Goal: Information Seeking & Learning: Learn about a topic

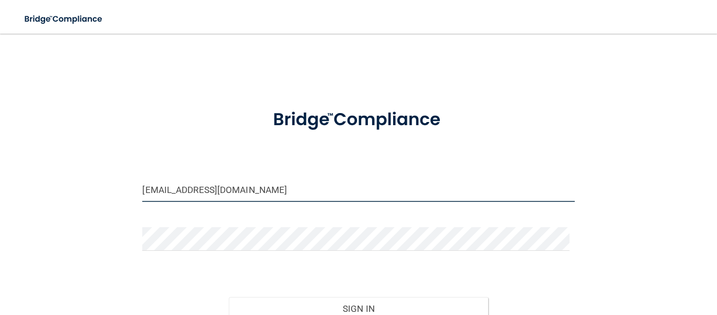
click at [178, 196] on input "[EMAIL_ADDRESS][DOMAIN_NAME]" at bounding box center [358, 190] width 432 height 24
type input "[EMAIL_ADDRESS][DOMAIN_NAME]"
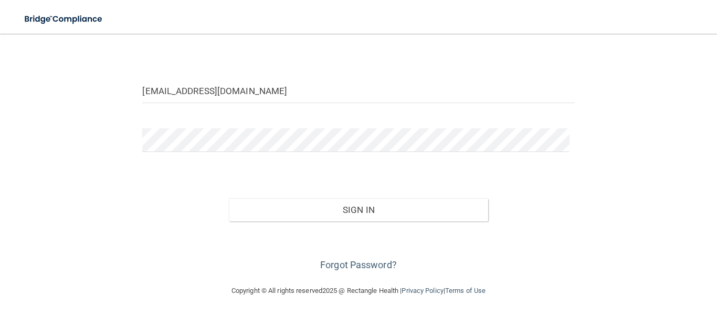
scroll to position [99, 0]
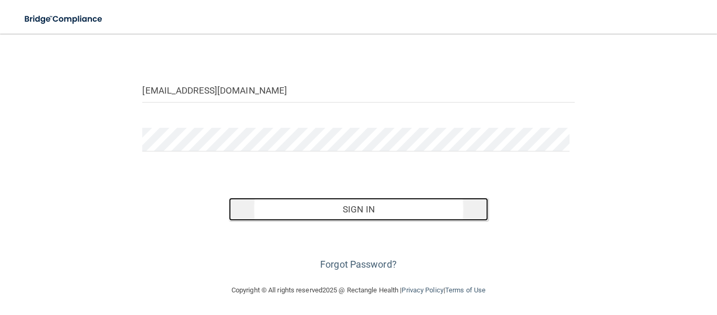
click at [316, 205] on button "Sign In" at bounding box center [358, 208] width 259 height 23
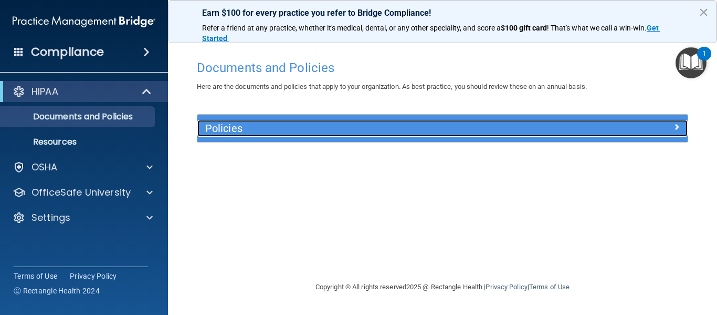
click at [222, 126] on h5 "Policies" at bounding box center [381, 128] width 352 height 12
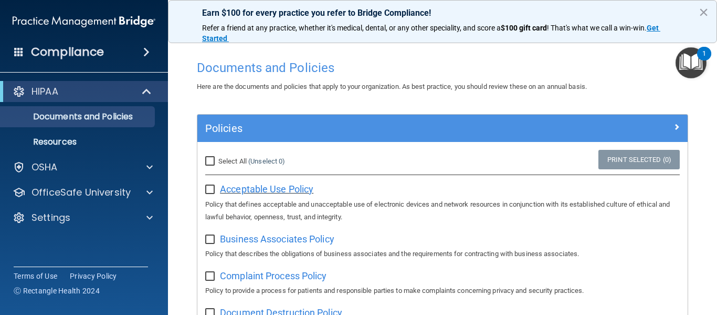
click at [268, 188] on span "Acceptable Use Policy" at bounding box center [266, 188] width 93 height 11
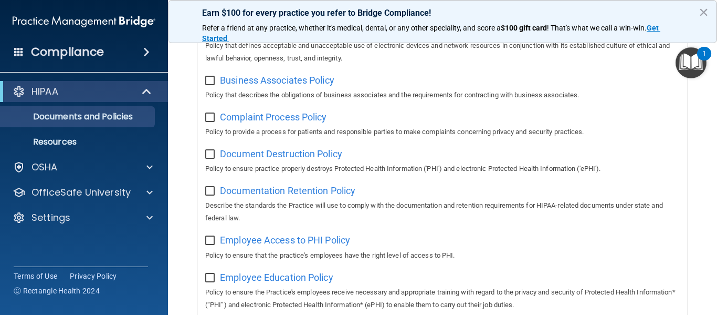
scroll to position [51, 0]
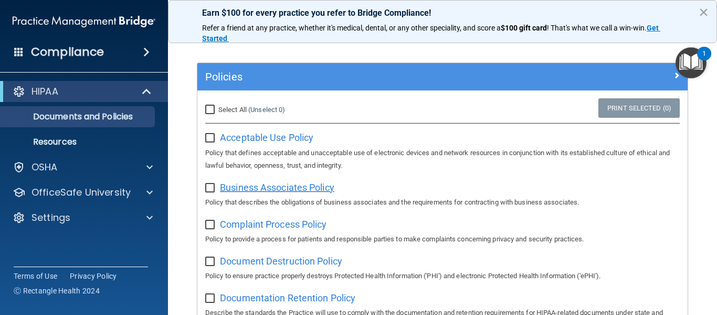
click at [241, 188] on span "Business Associates Policy" at bounding box center [277, 187] width 114 height 11
click at [277, 223] on span "Complaint Process Policy" at bounding box center [273, 223] width 107 height 11
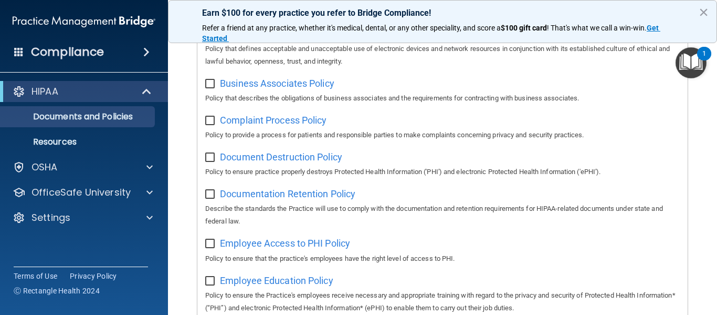
scroll to position [156, 0]
click at [295, 157] on span "Document Destruction Policy" at bounding box center [281, 155] width 122 height 11
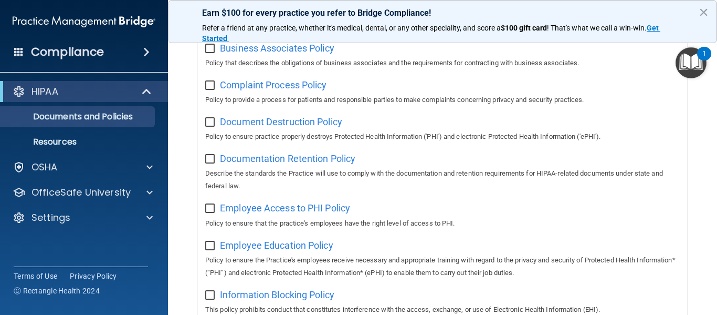
scroll to position [209, 0]
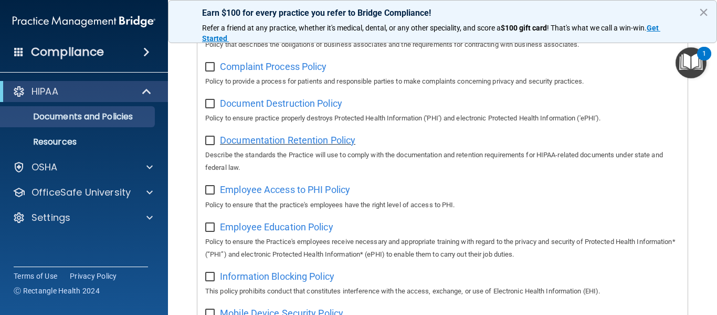
click at [266, 145] on span "Documentation Retention Policy" at bounding box center [287, 139] width 135 height 11
click at [298, 193] on span "Employee Access to PHI Policy" at bounding box center [285, 189] width 130 height 11
click at [279, 231] on span "Employee Education Policy" at bounding box center [276, 226] width 113 height 11
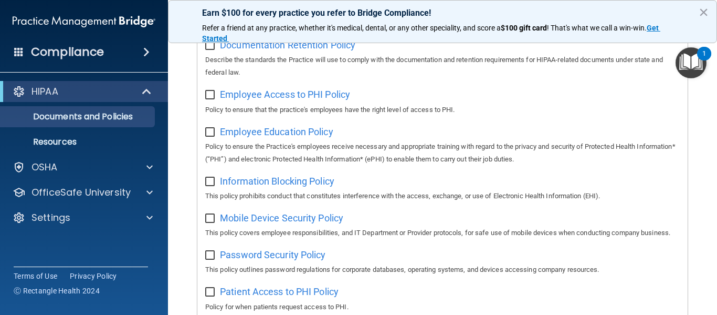
scroll to position [314, 0]
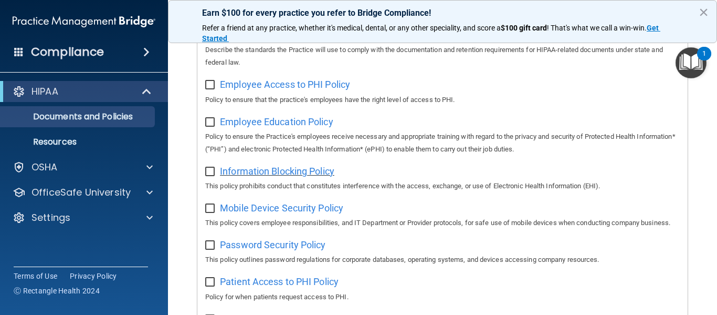
click at [310, 175] on span "Information Blocking Policy" at bounding box center [277, 170] width 114 height 11
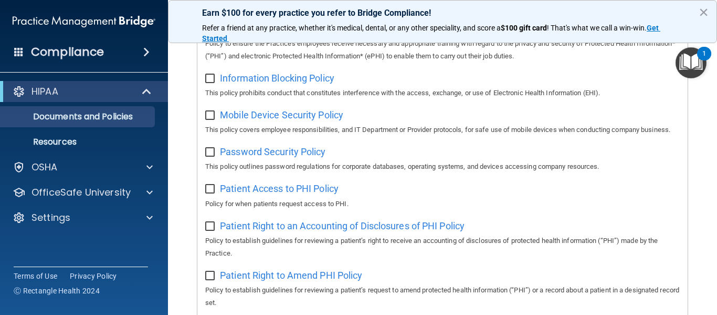
scroll to position [419, 0]
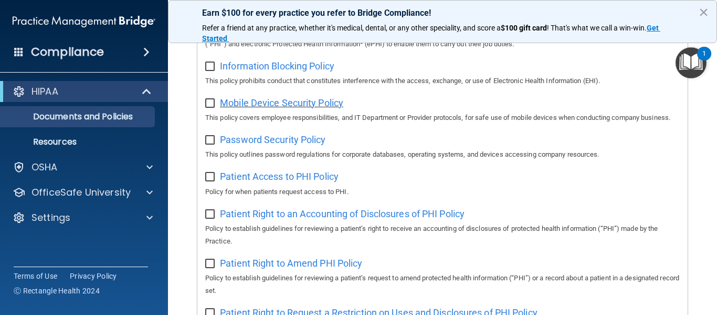
click at [293, 106] on span "Mobile Device Security Policy" at bounding box center [281, 102] width 123 height 11
click at [262, 145] on span "Password Security Policy" at bounding box center [273, 139] width 106 height 11
click at [273, 182] on span "Patient Access to PHI Policy" at bounding box center [279, 176] width 119 height 11
click at [280, 219] on span "Patient Right to an Accounting of Disclosures of PHI Policy" at bounding box center [342, 213] width 245 height 11
click at [290, 268] on span "Patient Right to Amend PHI Policy" at bounding box center [291, 262] width 142 height 11
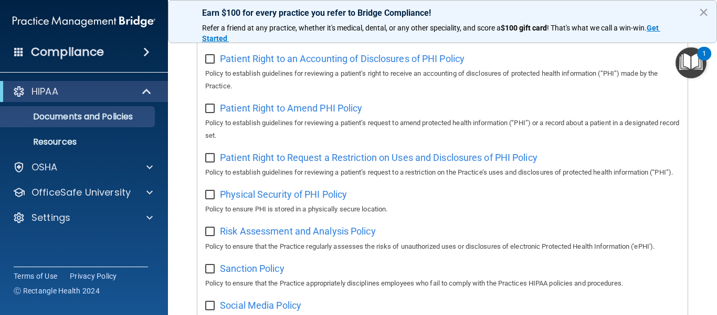
scroll to position [577, 0]
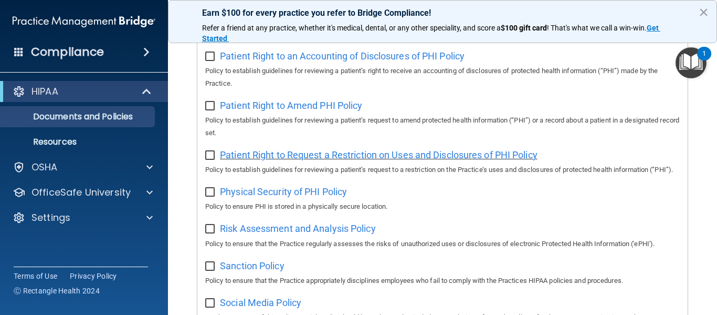
click at [285, 160] on span "Patient Right to Request a Restriction on Uses and Disclosures of PHI Policy" at bounding box center [379, 154] width 318 height 11
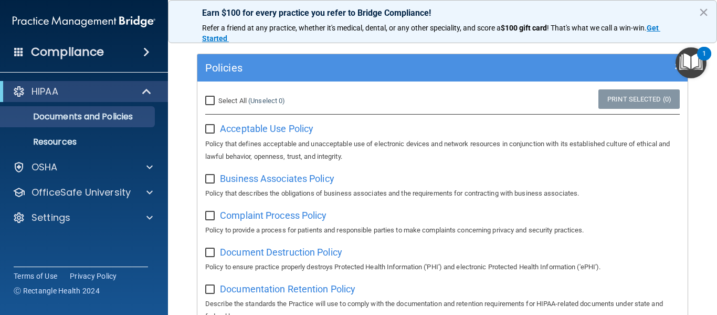
scroll to position [0, 0]
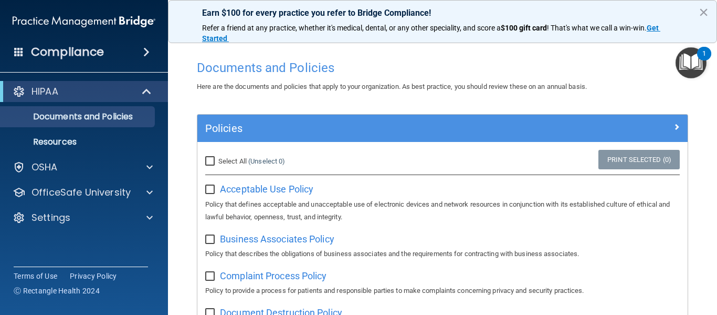
click at [692, 66] on img "Open Resource Center, 1 new notification" at bounding box center [691, 62] width 31 height 31
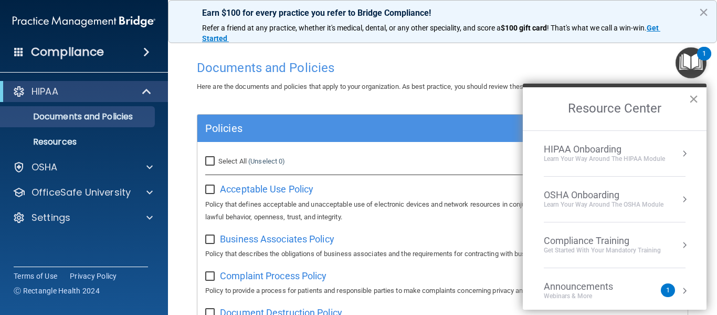
click at [693, 95] on button "×" at bounding box center [694, 98] width 10 height 17
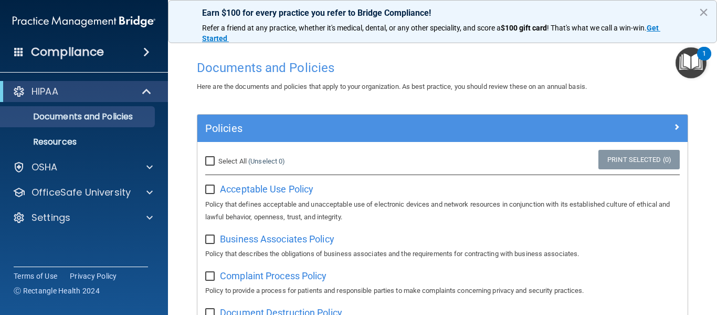
click at [213, 159] on input "Select All (Unselect 0) Unselect All" at bounding box center [211, 161] width 12 height 8
checkbox input "true"
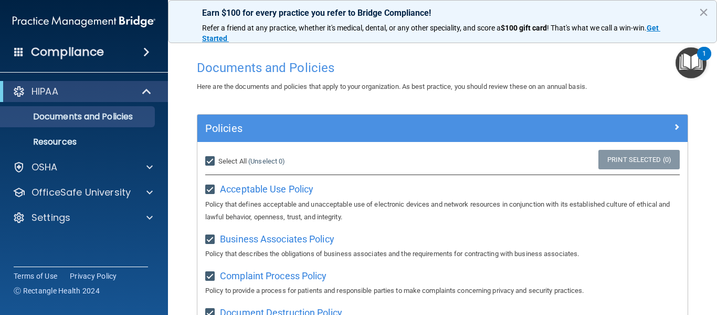
checkbox input "true"
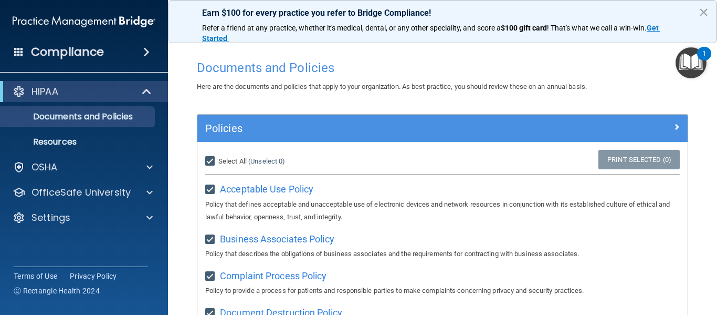
checkbox input "true"
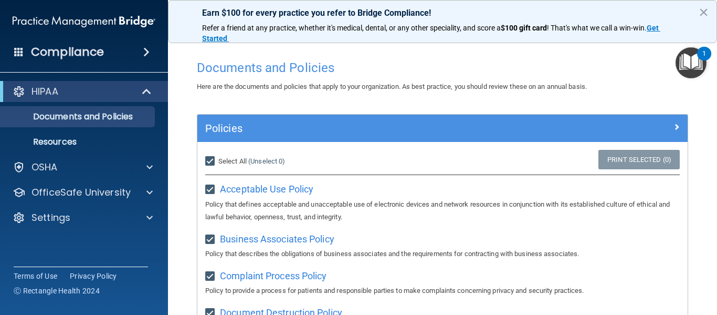
checkbox input "true"
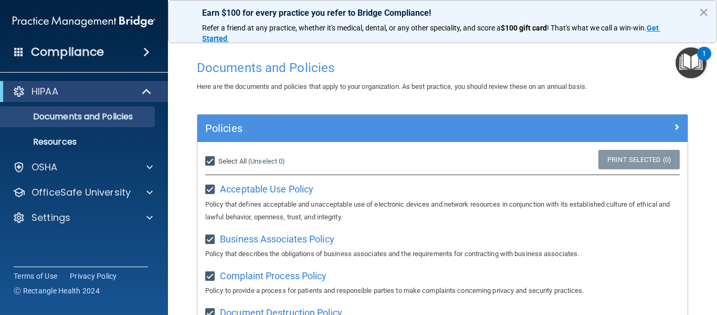
checkbox input "true"
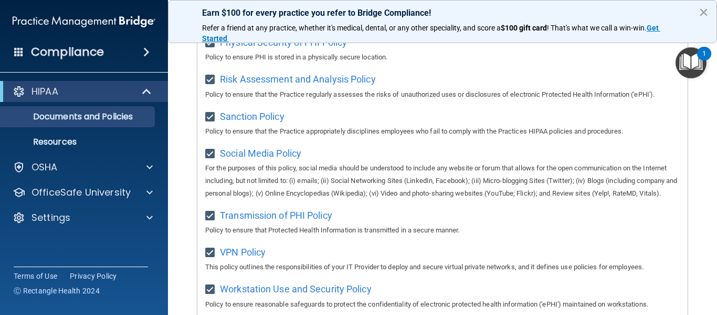
scroll to position [839, 0]
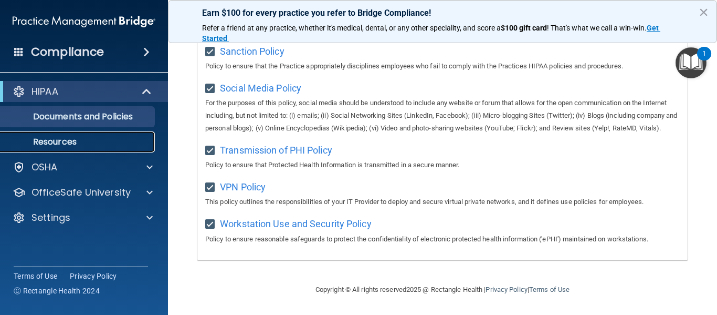
click at [59, 139] on p "Resources" at bounding box center [78, 142] width 143 height 11
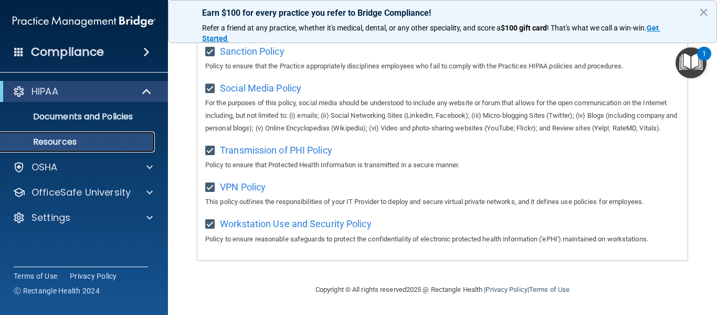
scroll to position [18, 0]
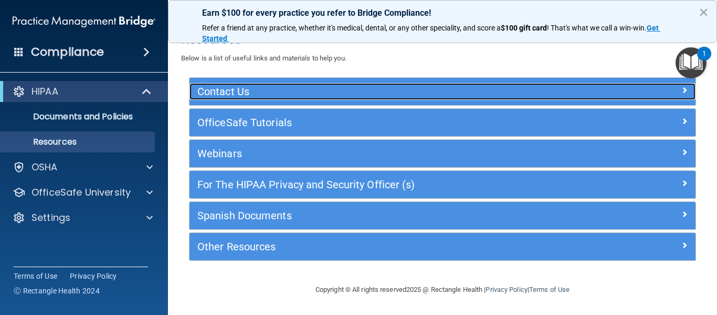
click at [244, 94] on h5 "Contact Us" at bounding box center [379, 92] width 364 height 12
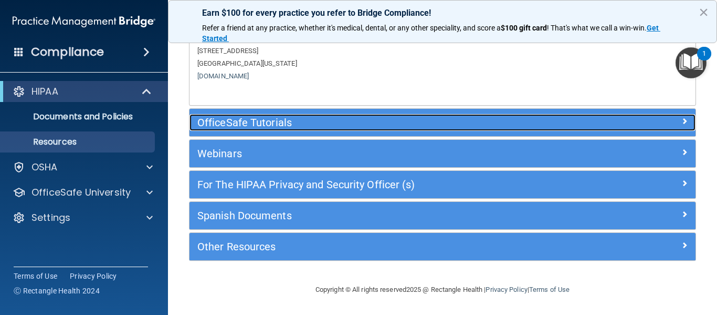
click at [219, 127] on h5 "OfficeSafe Tutorials" at bounding box center [379, 123] width 364 height 12
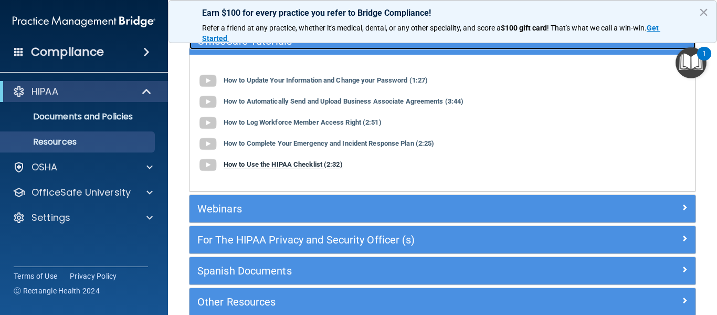
scroll to position [96, 0]
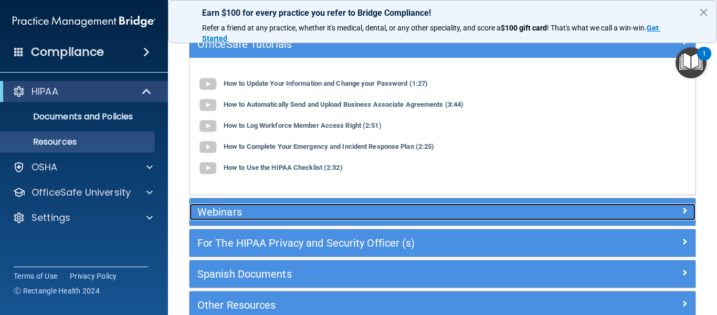
click at [220, 212] on h5 "Webinars" at bounding box center [379, 212] width 364 height 12
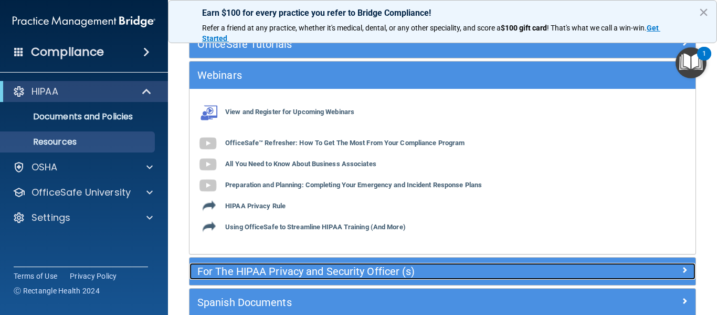
click at [222, 269] on h5 "For The HIPAA Privacy and Security Officer (s)" at bounding box center [379, 271] width 364 height 12
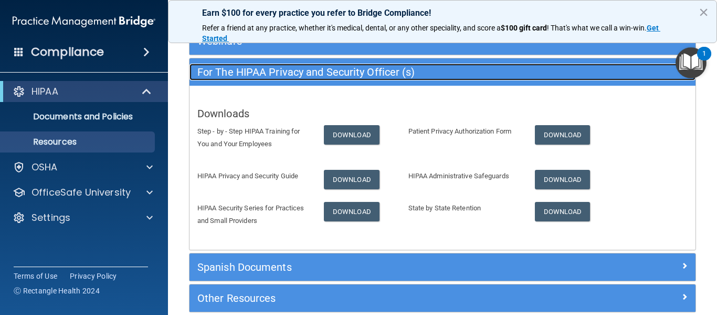
scroll to position [182, 0]
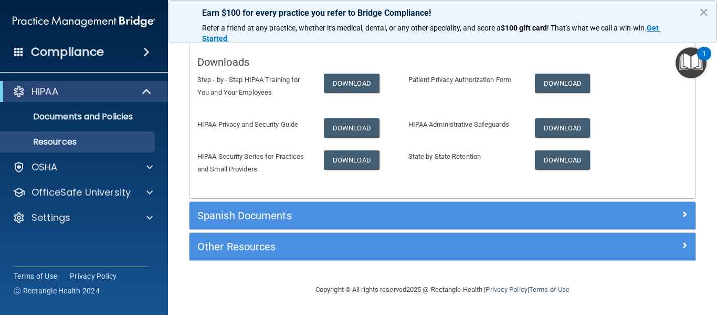
click at [225, 225] on div "Spanish Documents" at bounding box center [443, 215] width 506 height 27
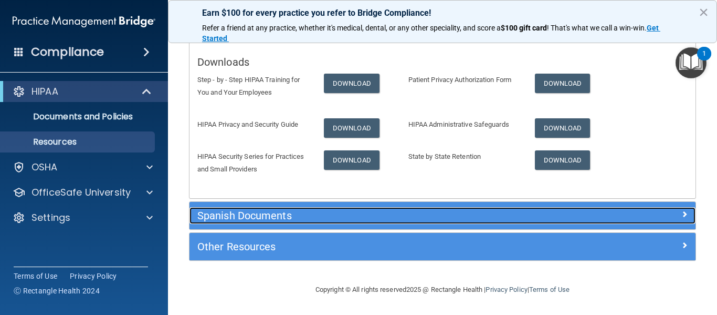
click at [226, 219] on h5 "Spanish Documents" at bounding box center [379, 216] width 364 height 12
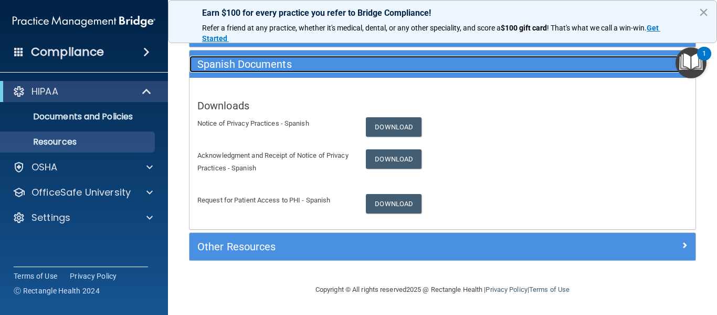
scroll to position [169, 0]
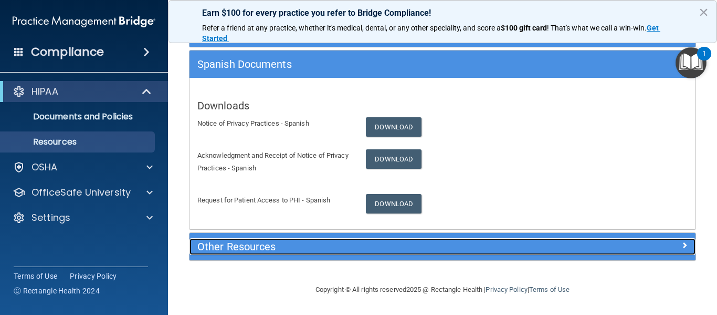
click at [227, 242] on h5 "Other Resources" at bounding box center [379, 247] width 364 height 12
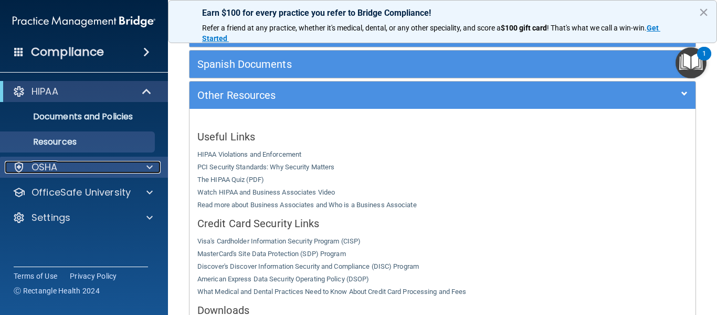
click at [60, 169] on div "OSHA" at bounding box center [70, 167] width 130 height 13
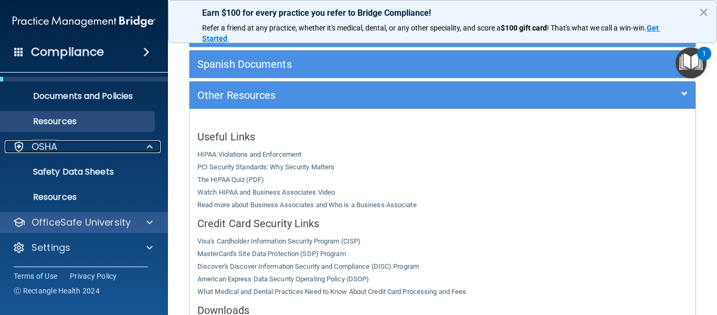
scroll to position [0, 0]
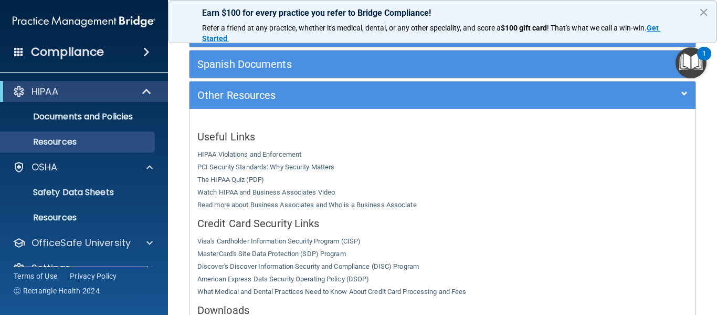
click at [95, 55] on h4 "Compliance" at bounding box center [67, 52] width 73 height 15
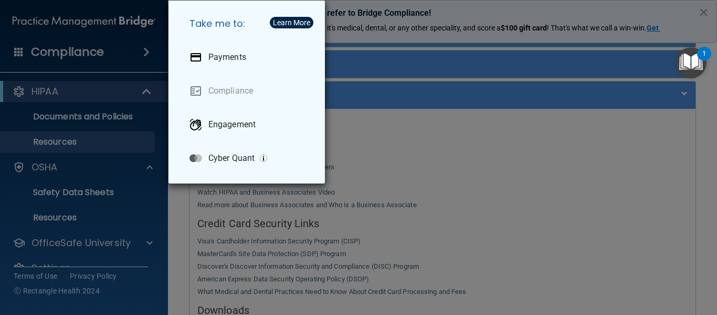
click at [111, 54] on div "Take me to: Payments Compliance Engagement Cyber Quant" at bounding box center [358, 157] width 717 height 315
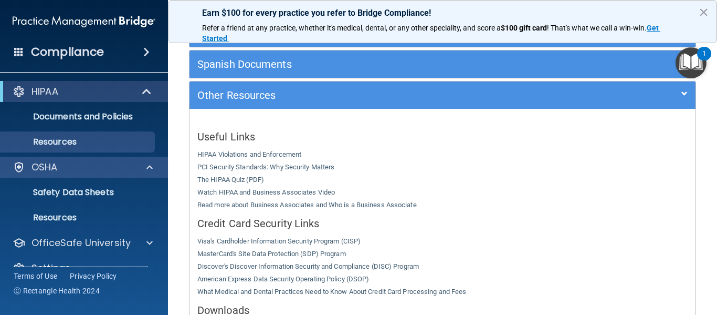
scroll to position [20, 0]
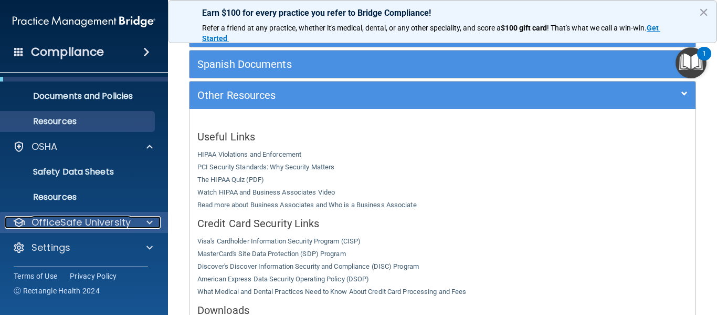
click at [112, 219] on p "OfficeSafe University" at bounding box center [81, 222] width 99 height 13
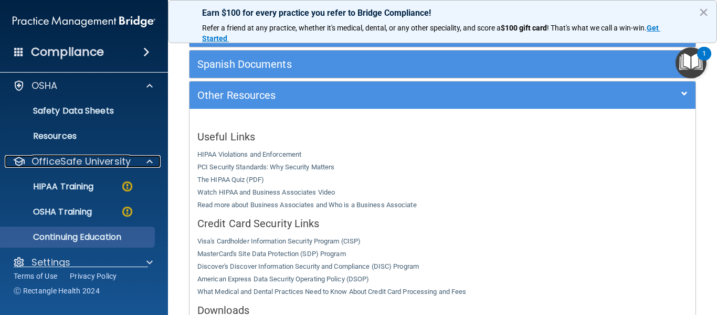
scroll to position [96, 0]
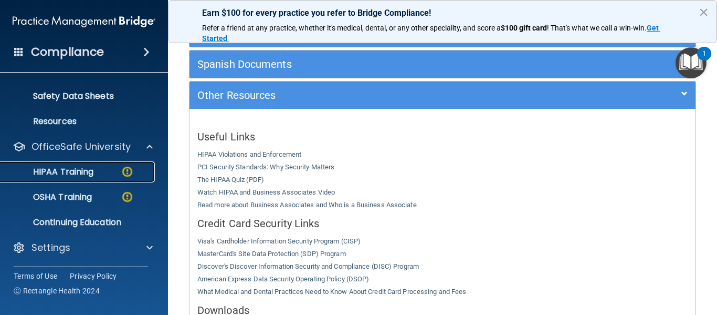
click at [68, 174] on p "HIPAA Training" at bounding box center [50, 171] width 87 height 11
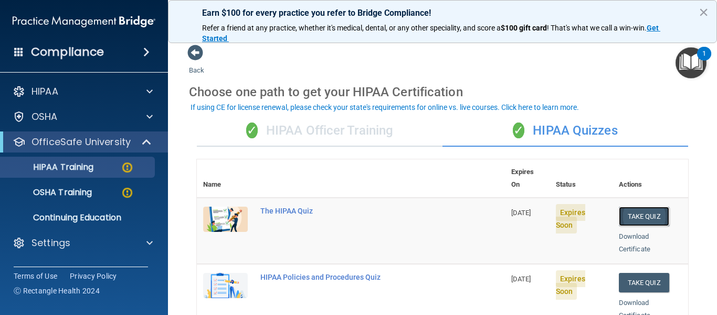
click at [643, 206] on button "Take Quiz" at bounding box center [644, 215] width 50 height 19
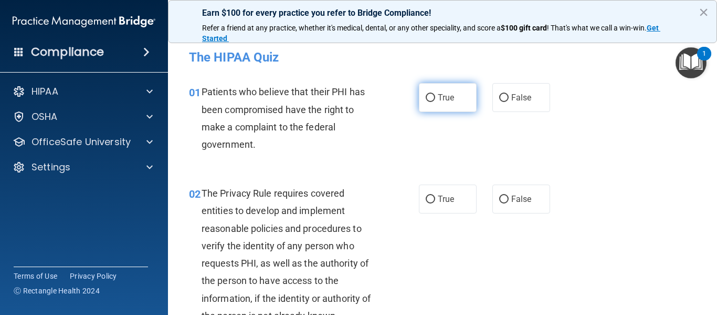
click at [426, 94] on input "True" at bounding box center [430, 98] width 9 height 8
radio input "true"
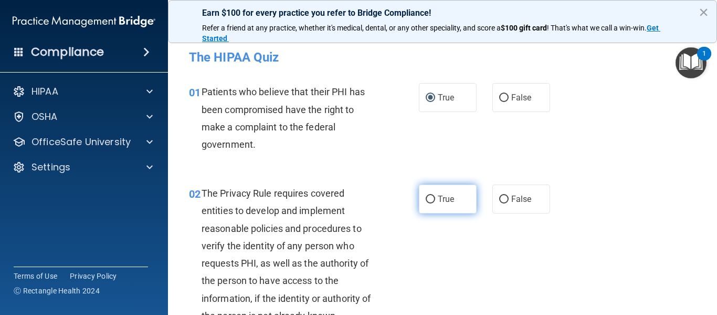
click at [419, 197] on label "True" at bounding box center [448, 198] width 58 height 29
click at [426, 197] on input "True" at bounding box center [430, 199] width 9 height 8
radio input "true"
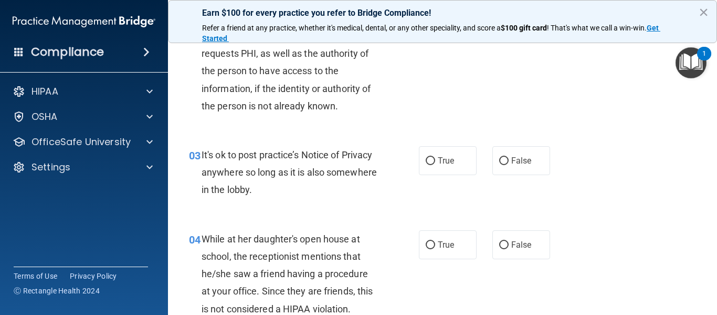
scroll to position [210, 0]
click at [499, 162] on input "False" at bounding box center [503, 160] width 9 height 8
radio input "true"
click at [503, 241] on input "False" at bounding box center [503, 245] width 9 height 8
radio input "true"
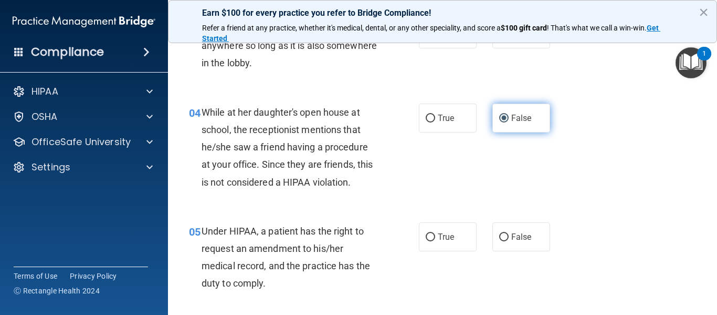
scroll to position [420, 0]
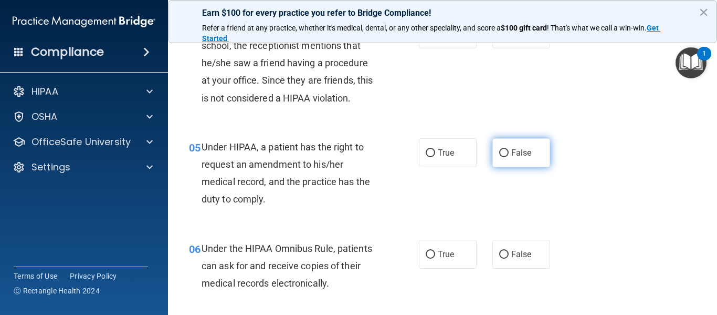
click at [511, 148] on span "False" at bounding box center [521, 153] width 20 height 10
click at [507, 149] on input "False" at bounding box center [503, 153] width 9 height 8
radio input "true"
click at [452, 237] on div "06 Under the HIPAA Omnibus Rule, patients can ask for and receive copies of the…" at bounding box center [442, 268] width 523 height 84
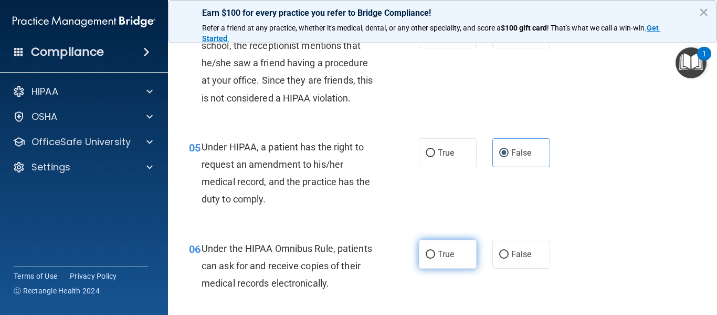
click at [449, 246] on label "True" at bounding box center [448, 253] width 58 height 29
click at [435, 250] on input "True" at bounding box center [430, 254] width 9 height 8
radio input "true"
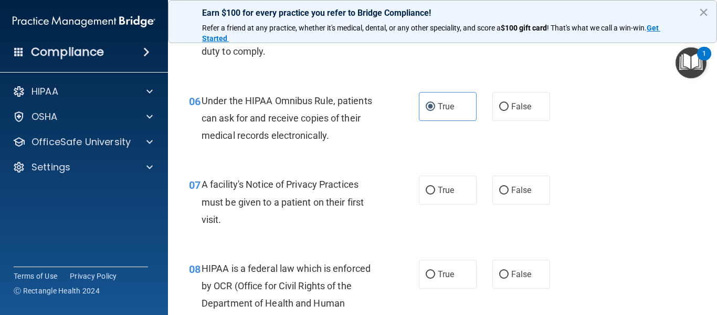
scroll to position [578, 0]
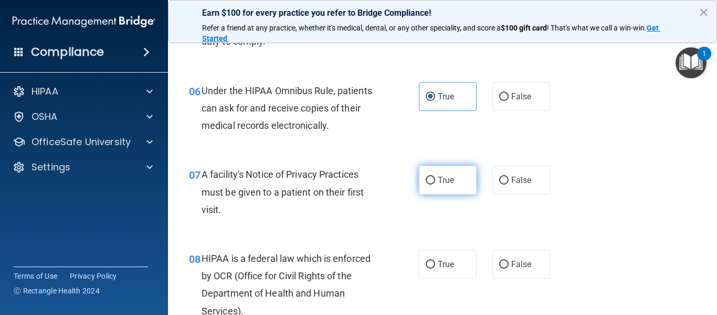
click at [439, 189] on label "True" at bounding box center [448, 179] width 58 height 29
click at [435, 184] on input "True" at bounding box center [430, 180] width 9 height 8
radio input "true"
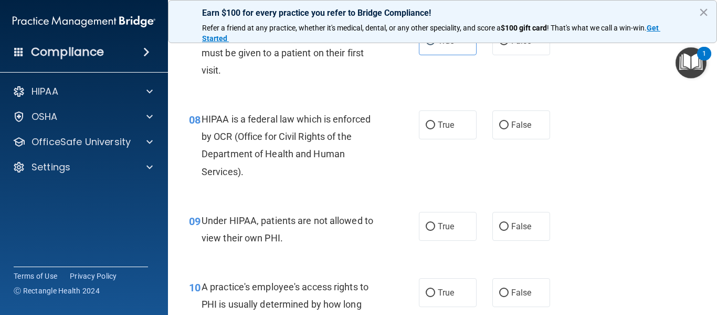
scroll to position [735, 0]
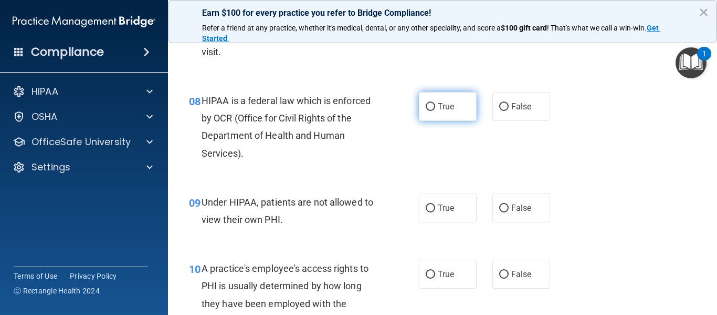
click at [439, 95] on label "True" at bounding box center [448, 106] width 58 height 29
click at [435, 103] on input "True" at bounding box center [430, 107] width 9 height 8
radio input "true"
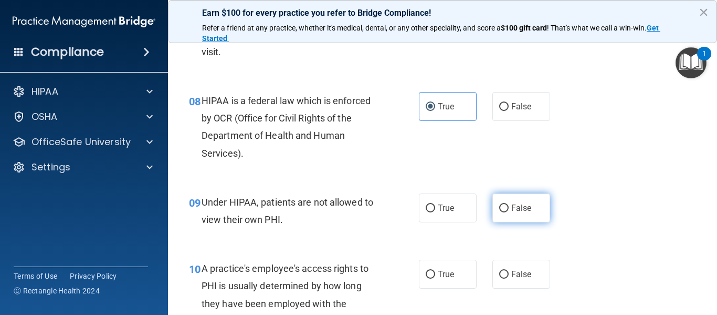
click at [504, 208] on label "False" at bounding box center [522, 207] width 58 height 29
click at [504, 208] on input "False" at bounding box center [503, 208] width 9 height 8
radio input "true"
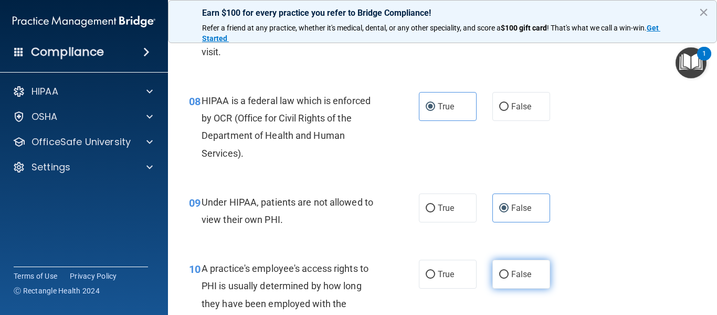
click at [504, 270] on label "False" at bounding box center [522, 273] width 58 height 29
click at [504, 270] on input "False" at bounding box center [503, 274] width 9 height 8
radio input "true"
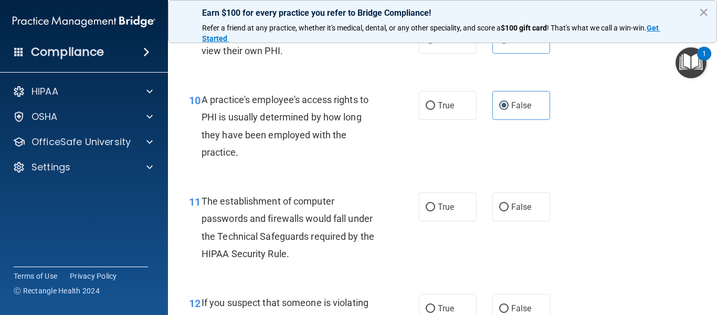
scroll to position [945, 0]
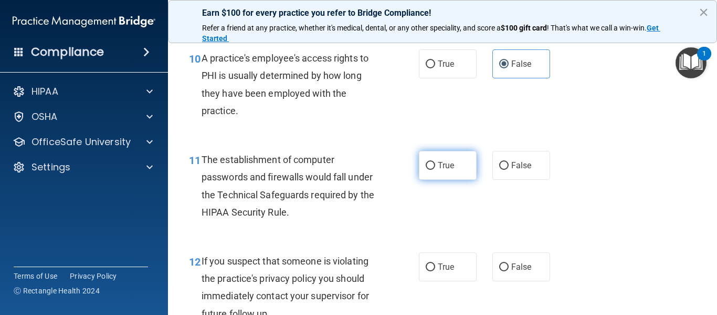
click at [438, 163] on span "True" at bounding box center [446, 165] width 16 height 10
click at [435, 163] on input "True" at bounding box center [430, 166] width 9 height 8
radio input "true"
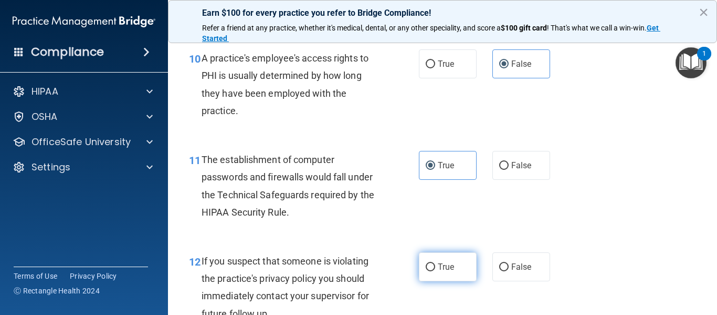
click at [430, 266] on input "True" at bounding box center [430, 267] width 9 height 8
radio input "true"
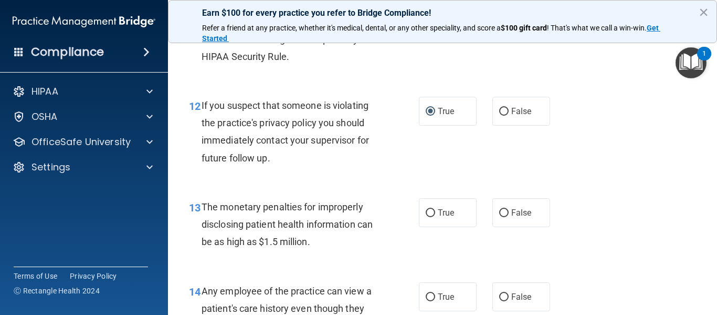
scroll to position [1103, 0]
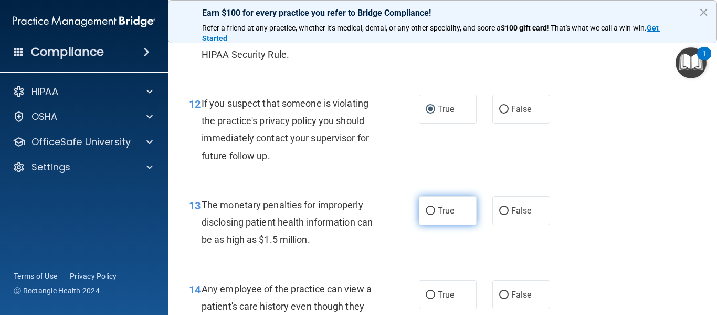
click at [430, 216] on label "True" at bounding box center [448, 210] width 58 height 29
click at [430, 215] on input "True" at bounding box center [430, 211] width 9 height 8
radio input "true"
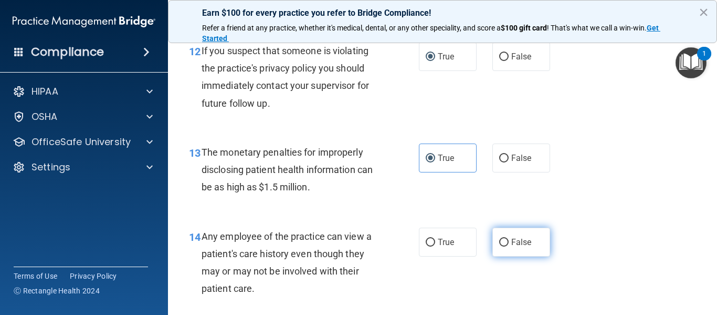
click at [501, 247] on label "False" at bounding box center [522, 241] width 58 height 29
click at [501, 246] on input "False" at bounding box center [503, 242] width 9 height 8
radio input "true"
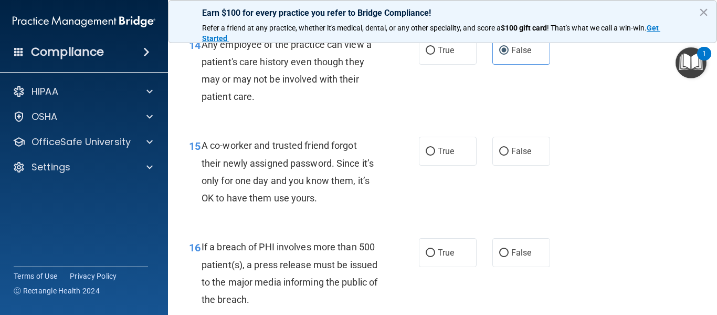
scroll to position [1365, 0]
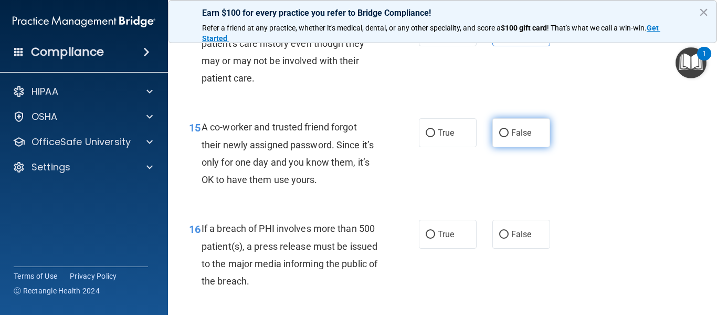
click at [511, 128] on span "False" at bounding box center [521, 133] width 20 height 10
click at [509, 129] on input "False" at bounding box center [503, 133] width 9 height 8
radio input "true"
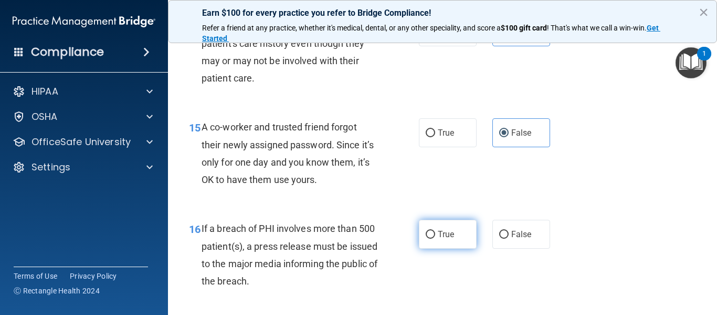
click at [434, 243] on label "True" at bounding box center [448, 234] width 58 height 29
click at [434, 238] on input "True" at bounding box center [430, 235] width 9 height 8
radio input "true"
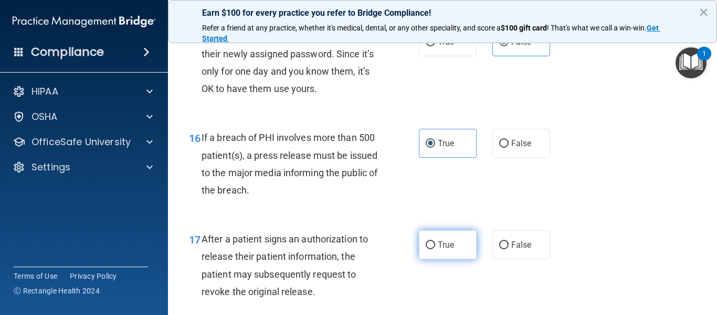
scroll to position [1470, 0]
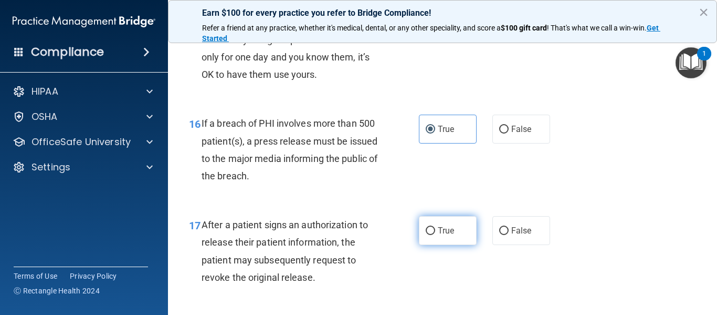
click at [433, 231] on label "True" at bounding box center [448, 230] width 58 height 29
click at [433, 231] on input "True" at bounding box center [430, 231] width 9 height 8
radio input "true"
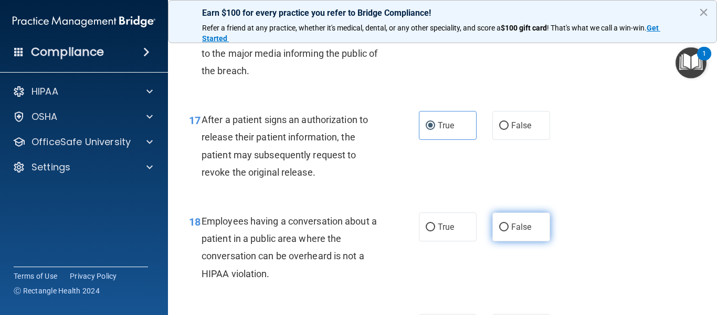
click at [517, 232] on label "False" at bounding box center [522, 226] width 58 height 29
click at [509, 231] on input "False" at bounding box center [503, 227] width 9 height 8
radio input "true"
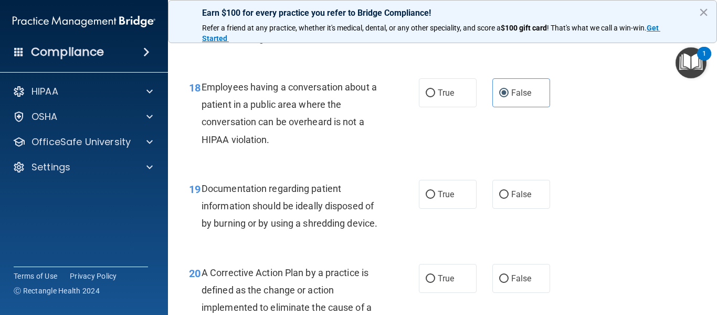
scroll to position [1733, 0]
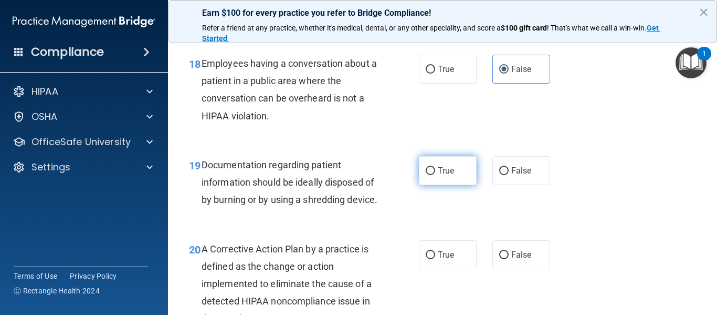
click at [454, 178] on label "True" at bounding box center [448, 170] width 58 height 29
click at [435, 175] on input "True" at bounding box center [430, 171] width 9 height 8
radio input "true"
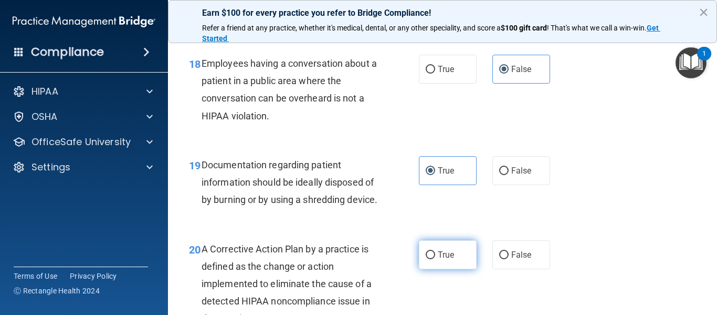
click at [442, 259] on span "True" at bounding box center [446, 254] width 16 height 10
click at [435, 259] on input "True" at bounding box center [430, 255] width 9 height 8
radio input "true"
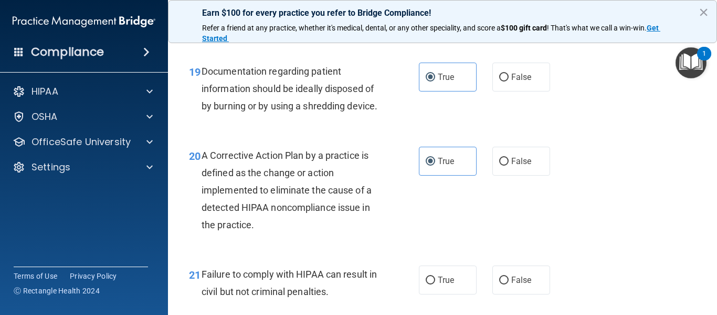
scroll to position [1943, 0]
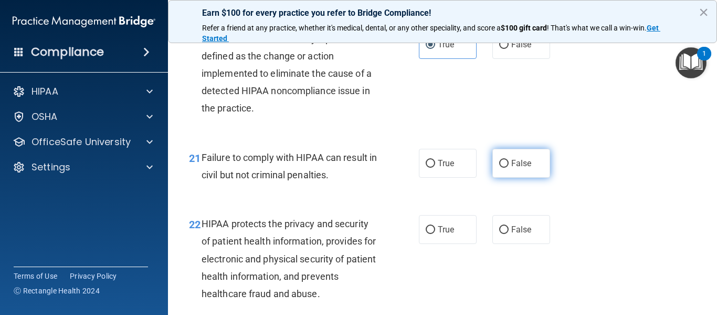
click at [498, 178] on label "False" at bounding box center [522, 163] width 58 height 29
click at [499, 168] on input "False" at bounding box center [503, 164] width 9 height 8
radio input "true"
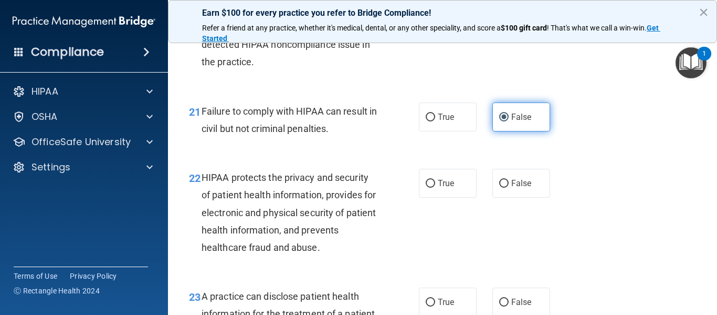
scroll to position [2101, 0]
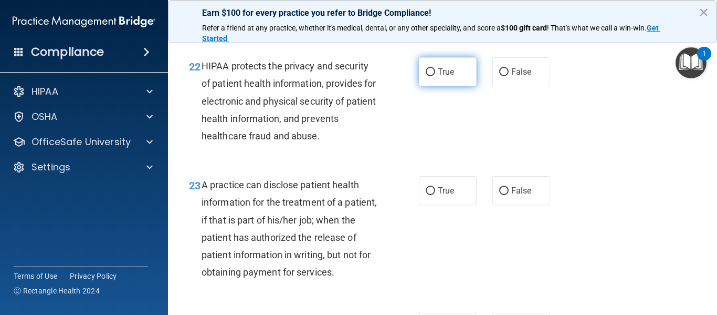
click at [442, 86] on label "True" at bounding box center [448, 71] width 58 height 29
click at [435, 76] on input "True" at bounding box center [430, 72] width 9 height 8
radio input "true"
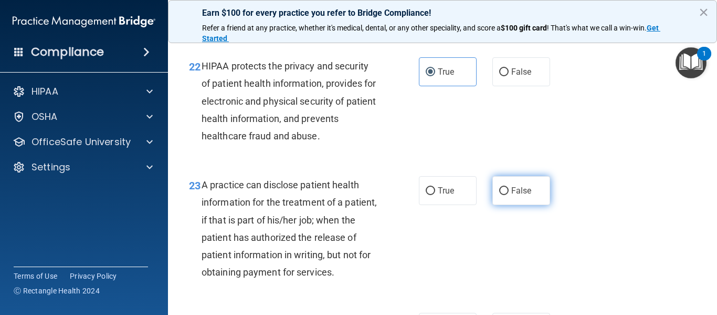
click at [533, 205] on label "False" at bounding box center [522, 190] width 58 height 29
click at [509, 195] on input "False" at bounding box center [503, 191] width 9 height 8
radio input "true"
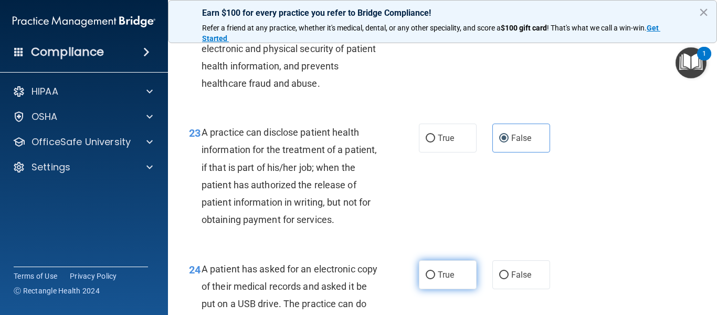
click at [442, 289] on label "True" at bounding box center [448, 274] width 58 height 29
click at [435, 279] on input "True" at bounding box center [430, 275] width 9 height 8
radio input "true"
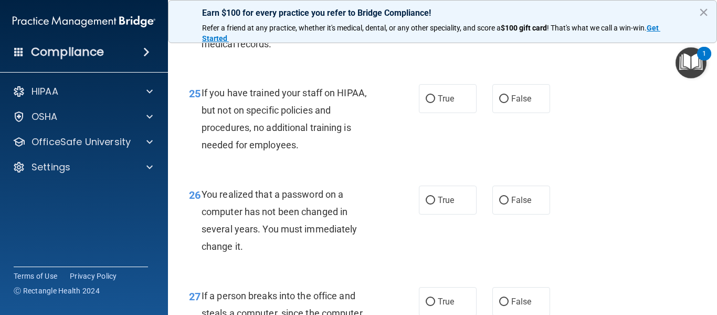
scroll to position [2468, 0]
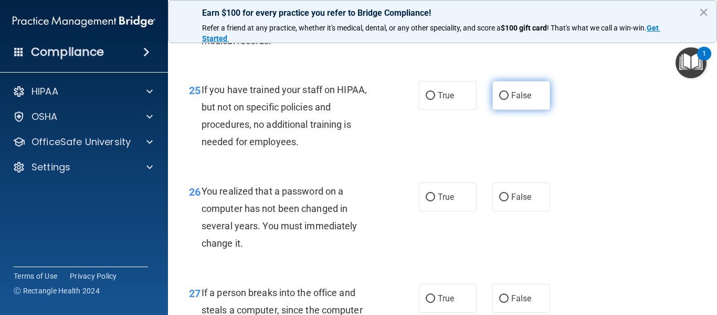
click at [501, 110] on label "False" at bounding box center [522, 95] width 58 height 29
click at [501, 100] on input "False" at bounding box center [503, 96] width 9 height 8
radio input "true"
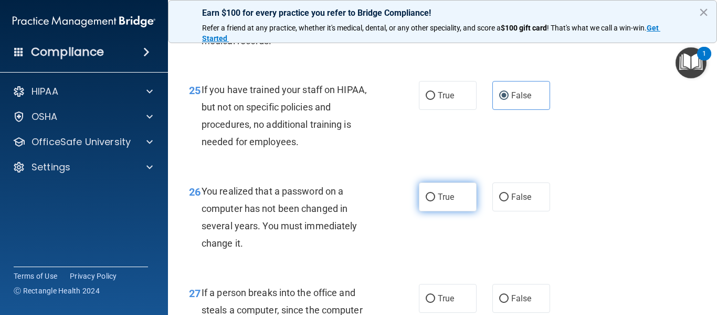
click at [447, 202] on span "True" at bounding box center [446, 197] width 16 height 10
click at [435, 201] on input "True" at bounding box center [430, 197] width 9 height 8
radio input "true"
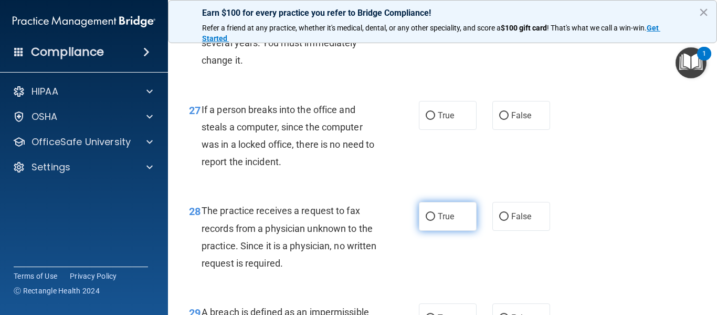
scroll to position [2678, 0]
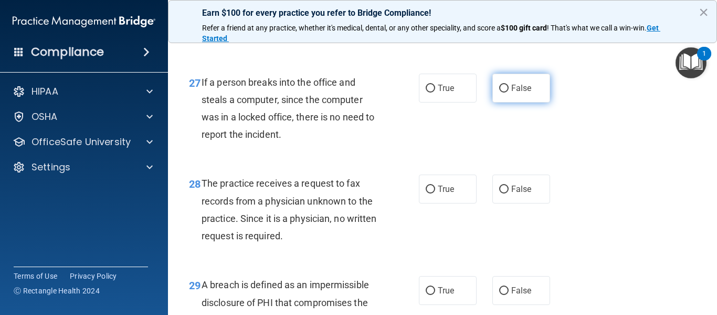
click at [499, 92] on input "False" at bounding box center [503, 89] width 9 height 8
radio input "true"
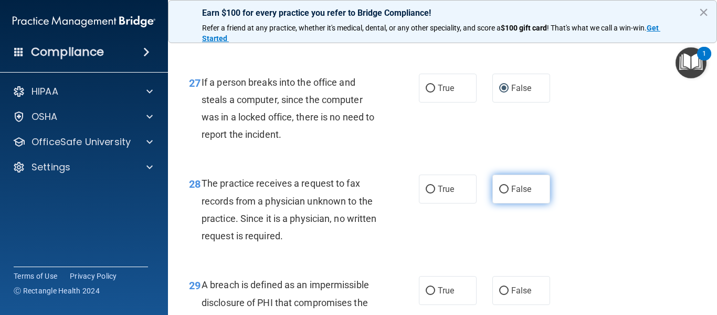
click at [499, 193] on input "False" at bounding box center [503, 189] width 9 height 8
radio input "true"
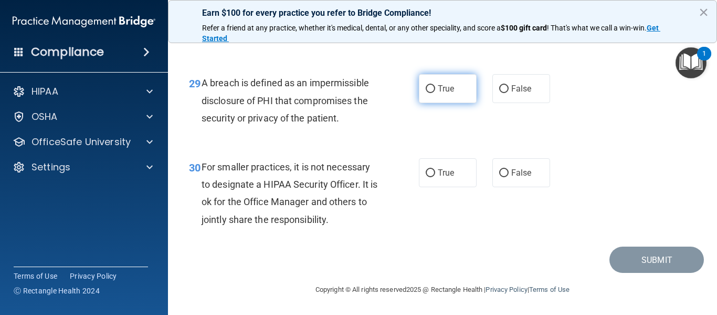
scroll to position [2915, 0]
click at [442, 87] on span "True" at bounding box center [446, 88] width 16 height 10
click at [435, 87] on input "True" at bounding box center [430, 89] width 9 height 8
radio input "true"
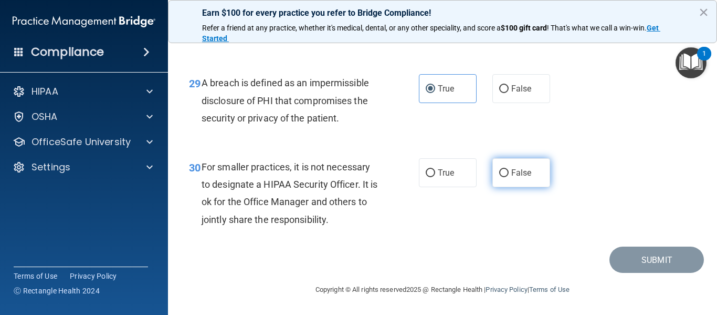
click at [511, 179] on label "False" at bounding box center [522, 172] width 58 height 29
click at [509, 177] on input "False" at bounding box center [503, 173] width 9 height 8
radio input "true"
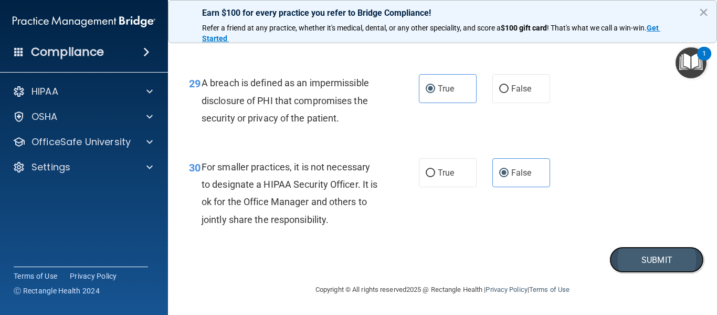
click at [654, 262] on button "Submit" at bounding box center [657, 259] width 95 height 27
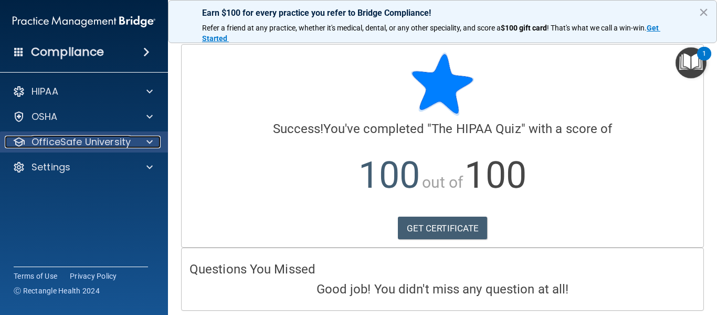
click at [80, 142] on p "OfficeSafe University" at bounding box center [81, 141] width 99 height 13
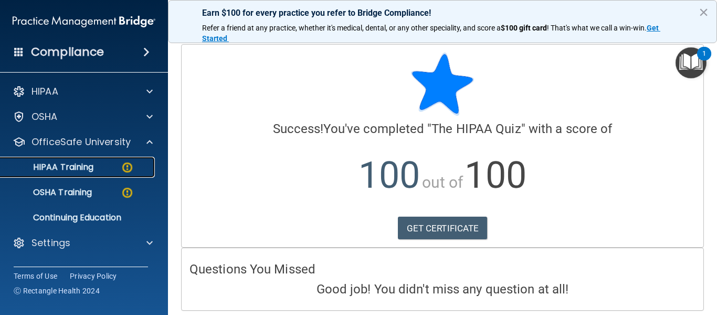
click at [64, 170] on p "HIPAA Training" at bounding box center [50, 167] width 87 height 11
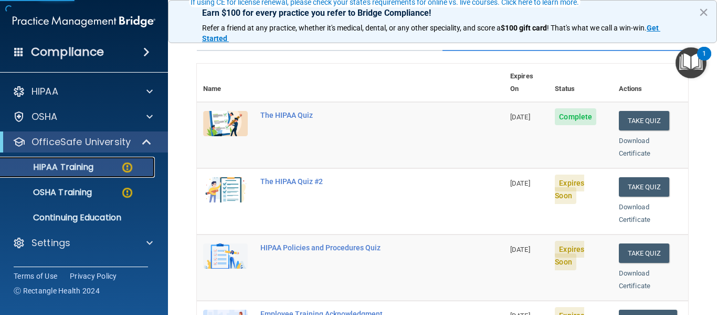
scroll to position [105, 0]
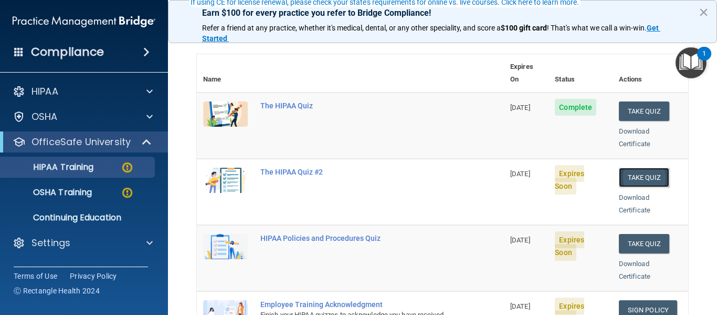
click at [639, 168] on button "Take Quiz" at bounding box center [644, 177] width 50 height 19
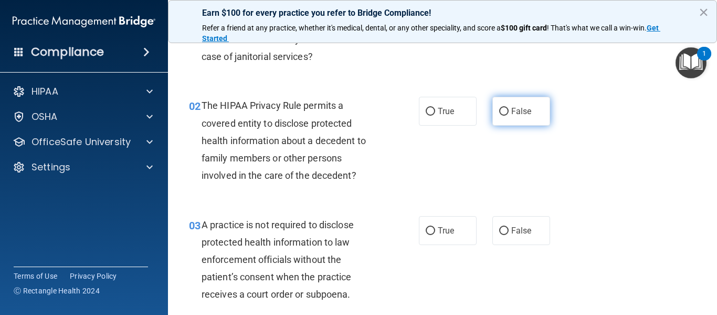
click at [523, 115] on span "False" at bounding box center [521, 111] width 20 height 10
click at [509, 115] on input "False" at bounding box center [503, 112] width 9 height 8
radio input "true"
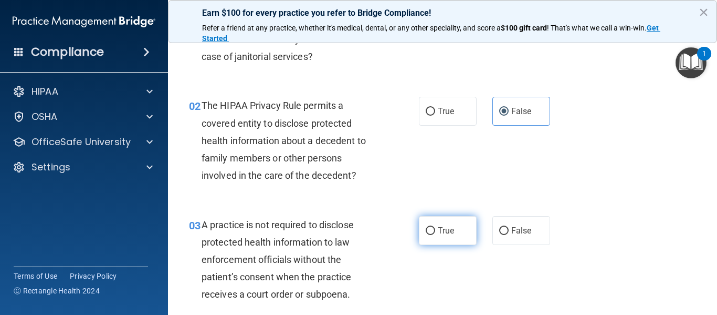
click at [445, 227] on span "True" at bounding box center [446, 230] width 16 height 10
click at [435, 227] on input "True" at bounding box center [430, 231] width 9 height 8
radio input "true"
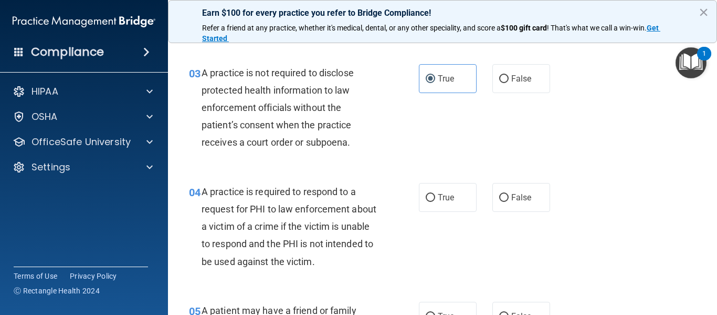
scroll to position [263, 0]
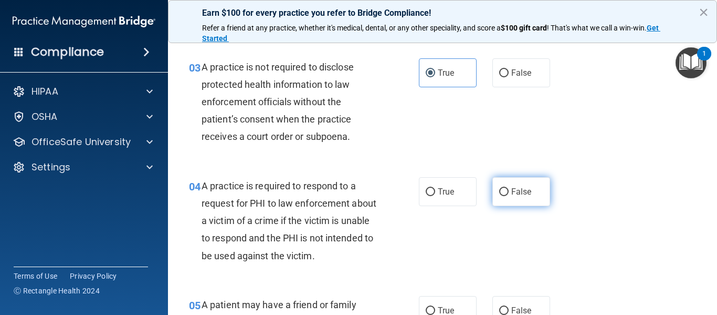
click at [499, 193] on input "False" at bounding box center [503, 192] width 9 height 8
radio input "true"
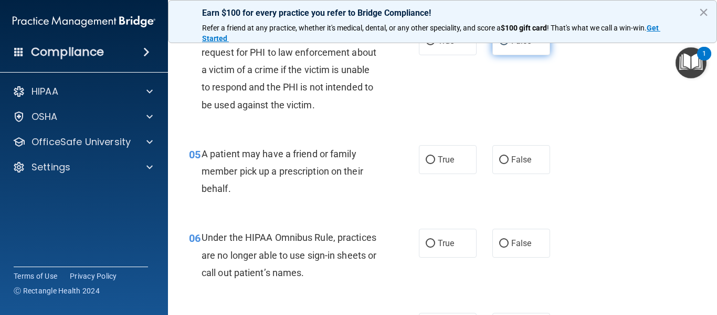
scroll to position [473, 0]
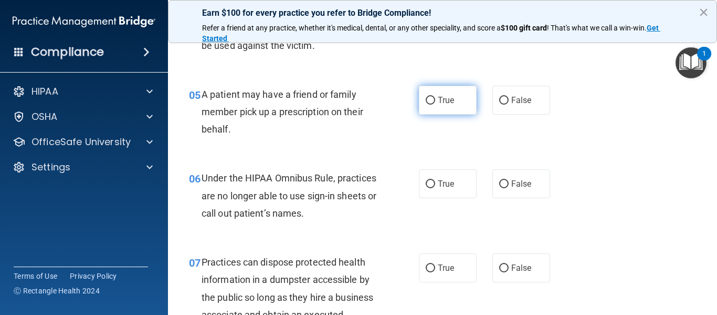
click at [445, 110] on label "True" at bounding box center [448, 100] width 58 height 29
click at [435, 105] on input "True" at bounding box center [430, 101] width 9 height 8
radio input "true"
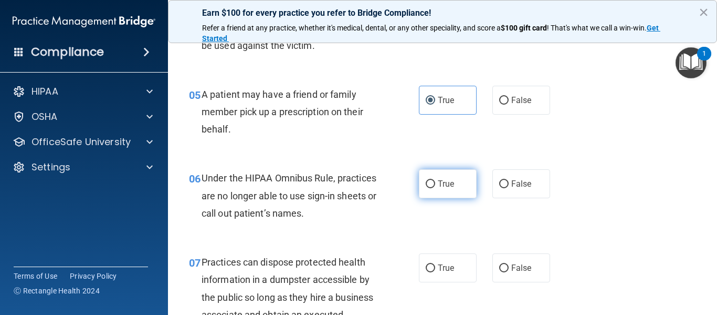
click at [438, 183] on span "True" at bounding box center [446, 184] width 16 height 10
click at [435, 183] on input "True" at bounding box center [430, 184] width 9 height 8
radio input "true"
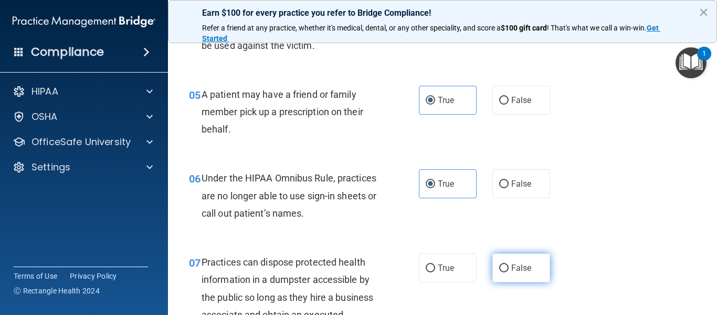
click at [505, 264] on label "False" at bounding box center [522, 267] width 58 height 29
click at [505, 264] on input "False" at bounding box center [503, 268] width 9 height 8
radio input "true"
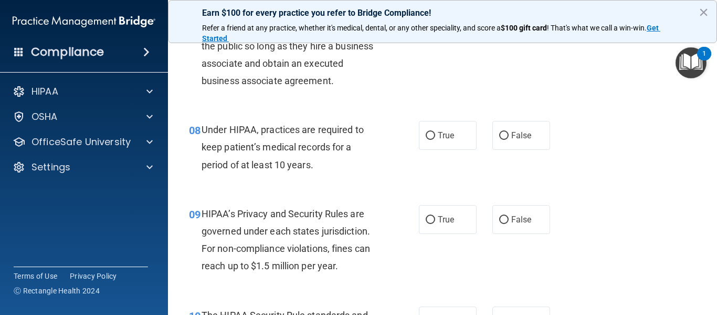
scroll to position [735, 0]
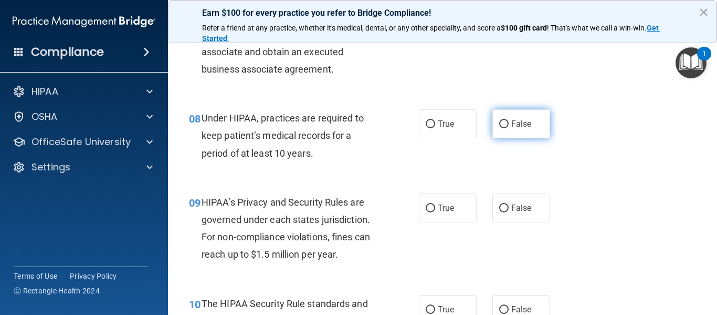
click at [516, 126] on span "False" at bounding box center [521, 124] width 20 height 10
click at [509, 126] on input "False" at bounding box center [503, 124] width 9 height 8
radio input "true"
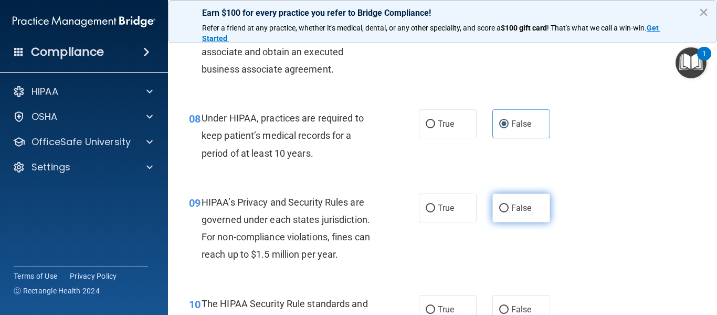
click at [511, 210] on span "False" at bounding box center [521, 208] width 20 height 10
click at [509, 210] on input "False" at bounding box center [503, 208] width 9 height 8
radio input "true"
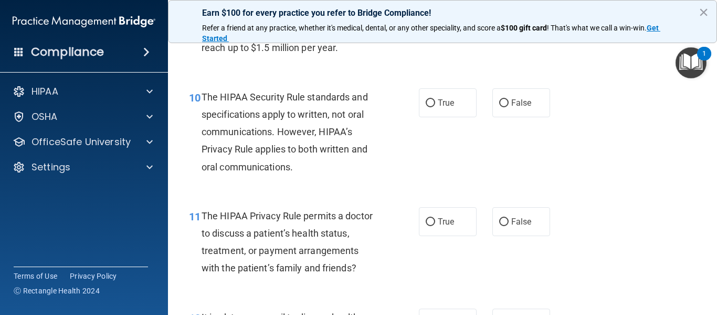
scroll to position [945, 0]
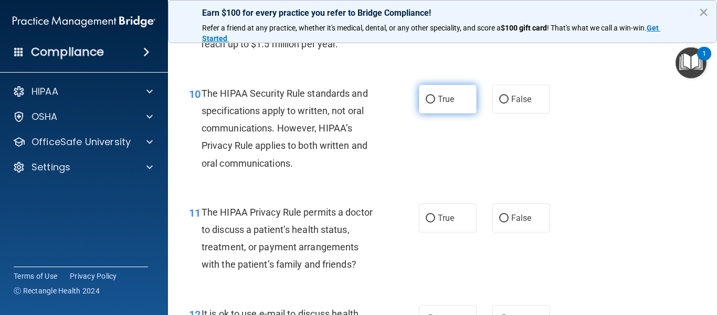
click at [433, 100] on label "True" at bounding box center [448, 99] width 58 height 29
click at [433, 100] on input "True" at bounding box center [430, 100] width 9 height 8
radio input "true"
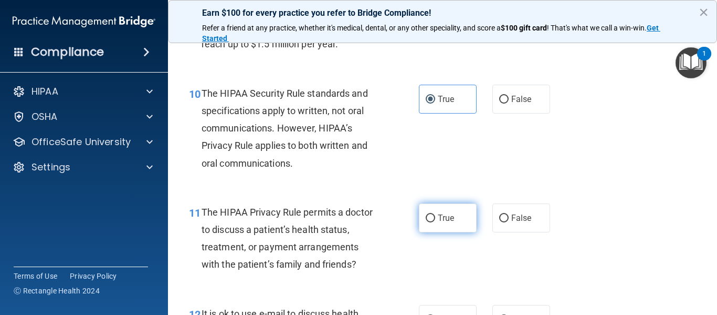
click at [435, 212] on label "True" at bounding box center [448, 217] width 58 height 29
click at [435, 214] on input "True" at bounding box center [430, 218] width 9 height 8
radio input "true"
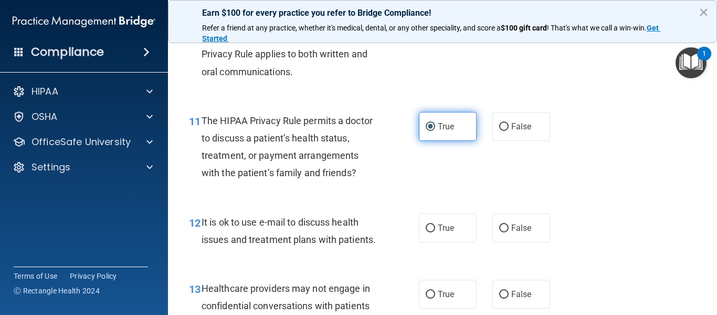
scroll to position [1103, 0]
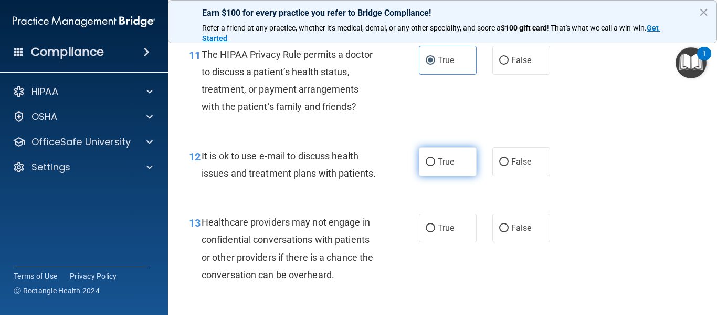
click at [438, 163] on span "True" at bounding box center [446, 161] width 16 height 10
click at [435, 163] on input "True" at bounding box center [430, 162] width 9 height 8
radio input "true"
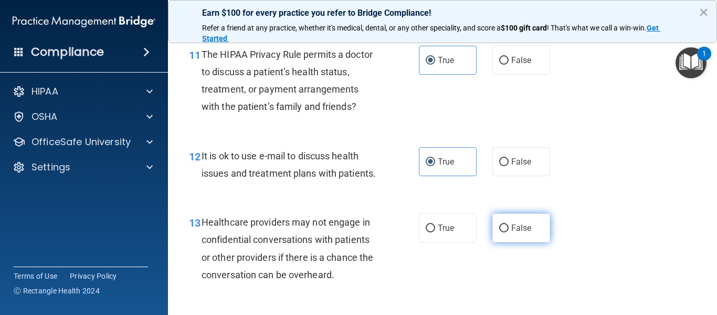
click at [518, 233] on span "False" at bounding box center [521, 228] width 20 height 10
click at [509, 232] on input "False" at bounding box center [503, 228] width 9 height 8
radio input "true"
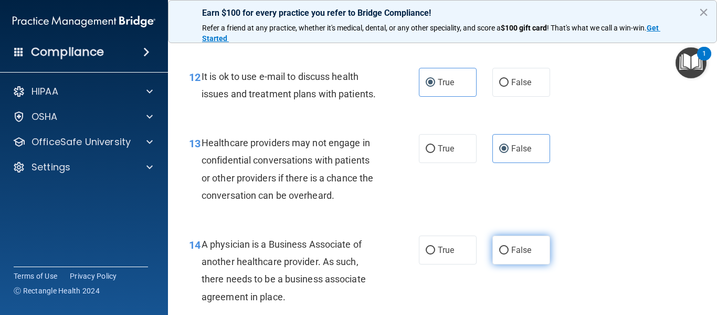
scroll to position [1208, 0]
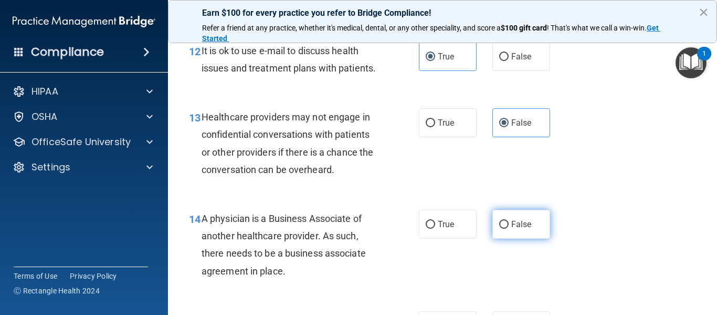
click at [502, 228] on input "False" at bounding box center [503, 225] width 9 height 8
radio input "true"
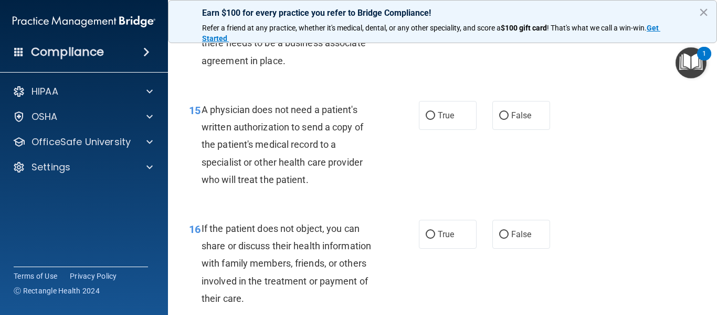
scroll to position [1470, 0]
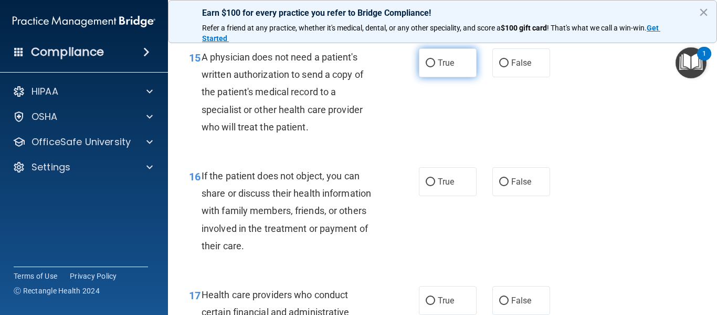
click at [445, 68] on span "True" at bounding box center [446, 63] width 16 height 10
click at [435, 67] on input "True" at bounding box center [430, 63] width 9 height 8
radio input "true"
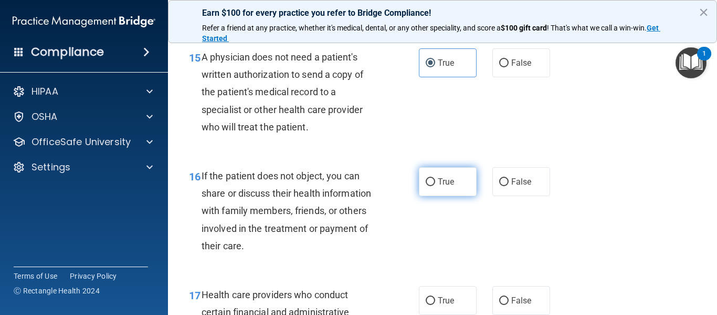
click at [441, 186] on span "True" at bounding box center [446, 181] width 16 height 10
click at [435, 186] on input "True" at bounding box center [430, 182] width 9 height 8
radio input "true"
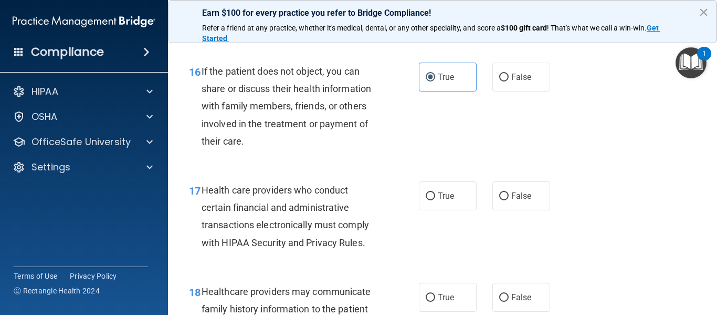
scroll to position [1575, 0]
click at [440, 200] on span "True" at bounding box center [446, 195] width 16 height 10
click at [435, 200] on input "True" at bounding box center [430, 196] width 9 height 8
radio input "true"
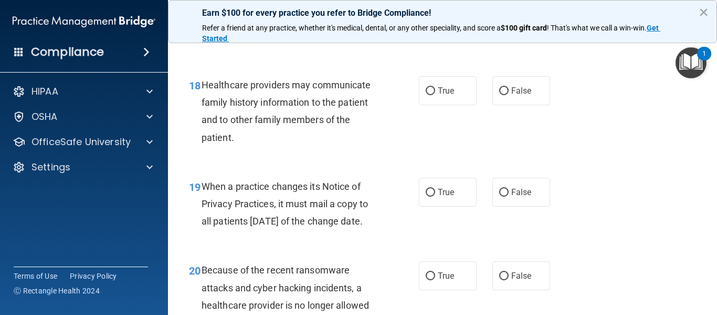
scroll to position [1786, 0]
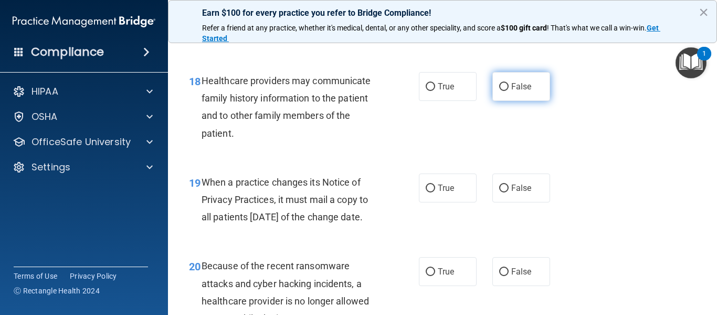
click at [529, 101] on label "False" at bounding box center [522, 86] width 58 height 29
click at [509, 91] on input "False" at bounding box center [503, 87] width 9 height 8
radio input "true"
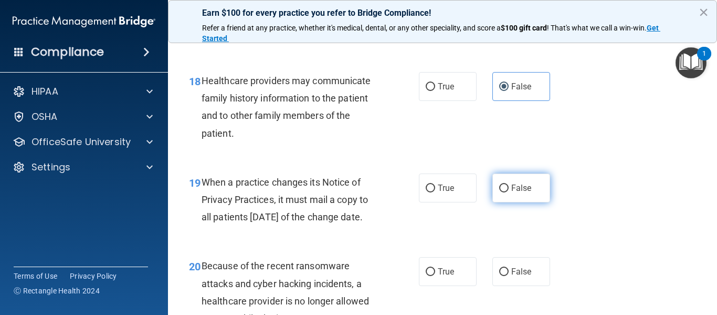
click at [511, 193] on span "False" at bounding box center [521, 188] width 20 height 10
click at [509, 192] on input "False" at bounding box center [503, 188] width 9 height 8
radio input "true"
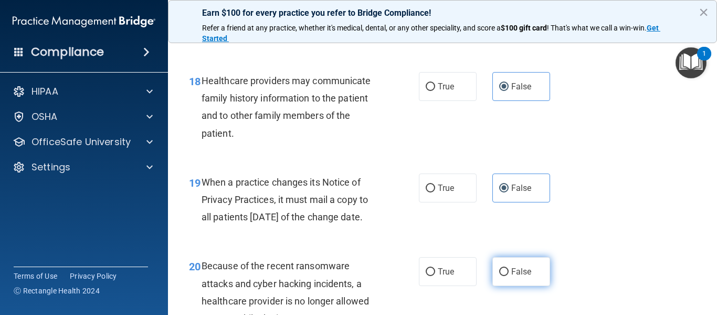
click at [516, 276] on span "False" at bounding box center [521, 271] width 20 height 10
click at [509, 276] on input "False" at bounding box center [503, 272] width 9 height 8
radio input "true"
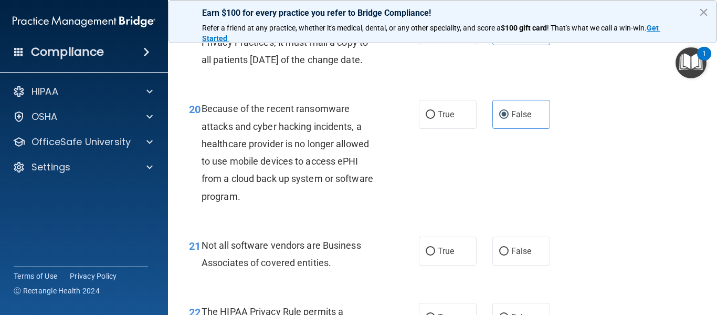
scroll to position [1943, 0]
click at [438, 255] on span "True" at bounding box center [446, 250] width 16 height 10
click at [435, 255] on input "True" at bounding box center [430, 251] width 9 height 8
radio input "true"
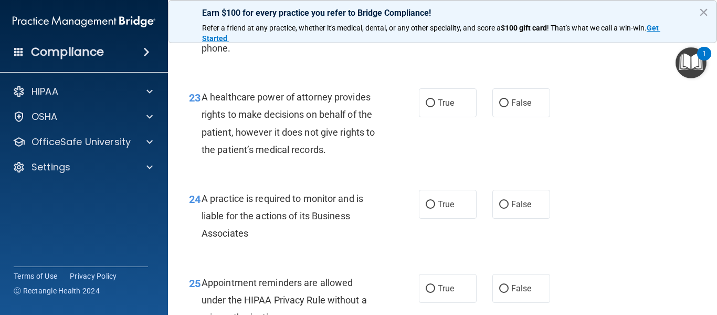
scroll to position [2206, 0]
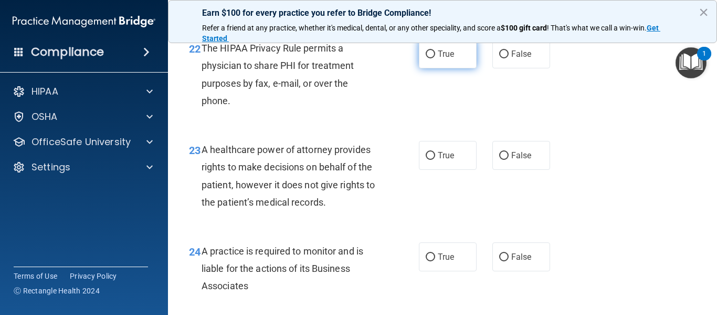
click at [458, 68] on label "True" at bounding box center [448, 53] width 58 height 29
click at [435, 58] on input "True" at bounding box center [430, 54] width 9 height 8
radio input "true"
click at [516, 170] on label "False" at bounding box center [522, 155] width 58 height 29
click at [509, 160] on input "False" at bounding box center [503, 156] width 9 height 8
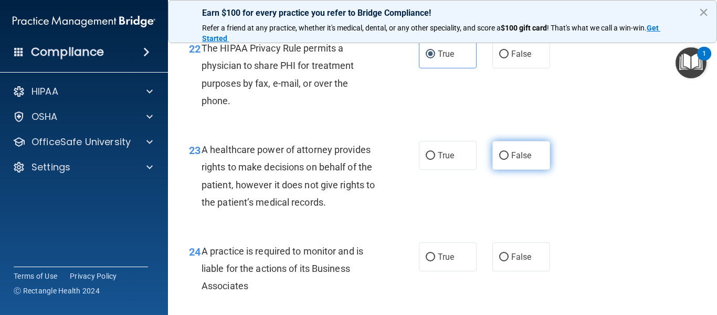
radio input "true"
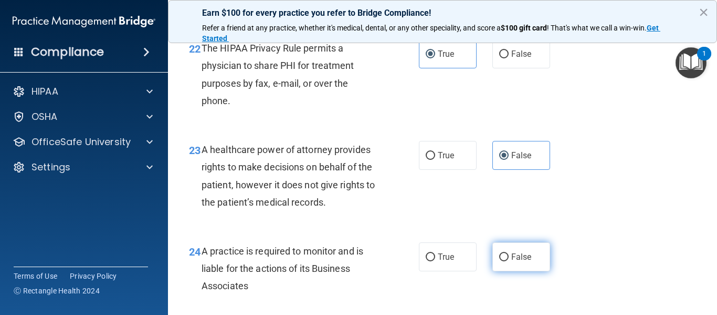
click at [513, 262] on span "False" at bounding box center [521, 257] width 20 height 10
click at [509, 261] on input "False" at bounding box center [503, 257] width 9 height 8
radio input "true"
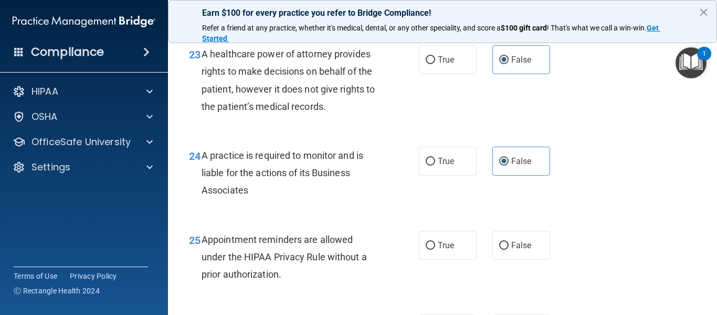
scroll to position [2363, 0]
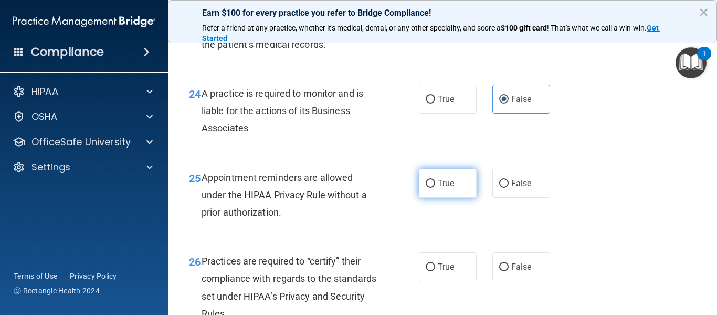
click at [465, 197] on label "True" at bounding box center [448, 183] width 58 height 29
click at [435, 187] on input "True" at bounding box center [430, 184] width 9 height 8
radio input "true"
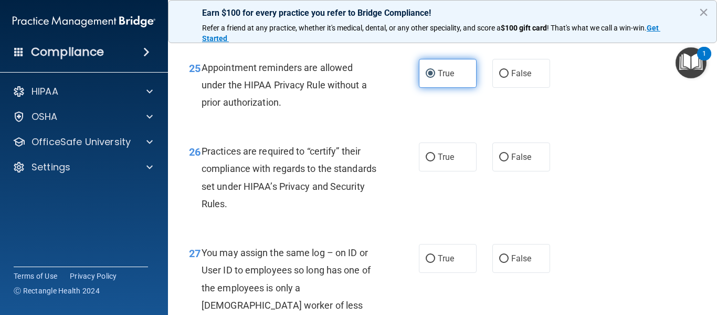
scroll to position [2521, 0]
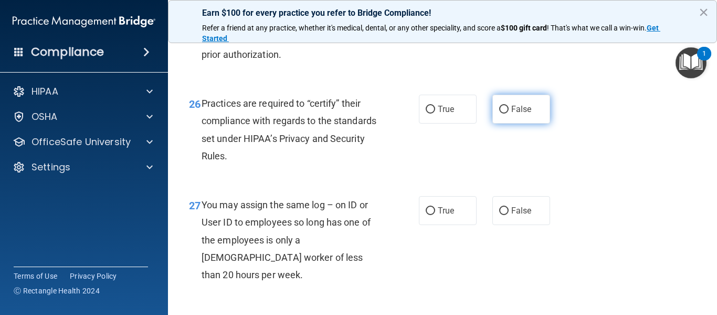
click at [507, 123] on label "False" at bounding box center [522, 109] width 58 height 29
click at [507, 113] on input "False" at bounding box center [503, 110] width 9 height 8
radio input "true"
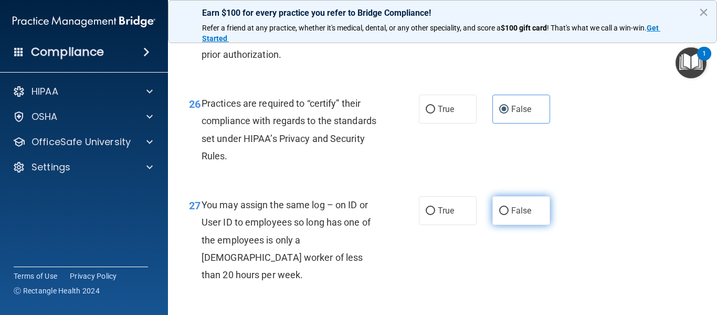
click at [511, 215] on span "False" at bounding box center [521, 210] width 20 height 10
click at [509, 215] on input "False" at bounding box center [503, 211] width 9 height 8
radio input "true"
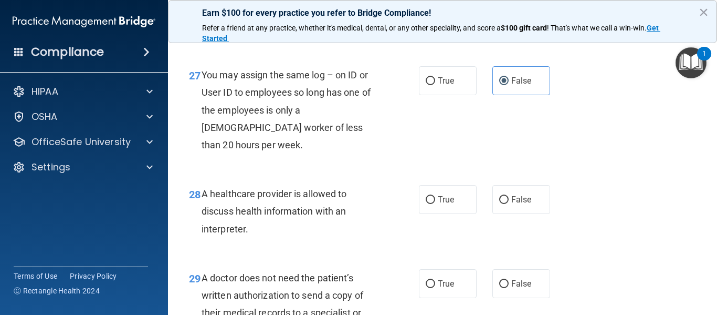
scroll to position [2678, 0]
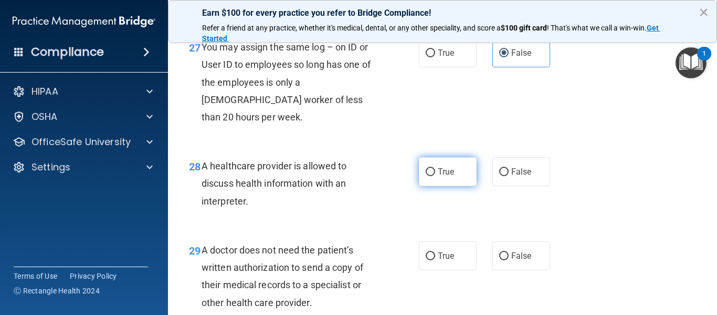
click at [461, 186] on label "True" at bounding box center [448, 171] width 58 height 29
click at [435, 176] on input "True" at bounding box center [430, 172] width 9 height 8
radio input "true"
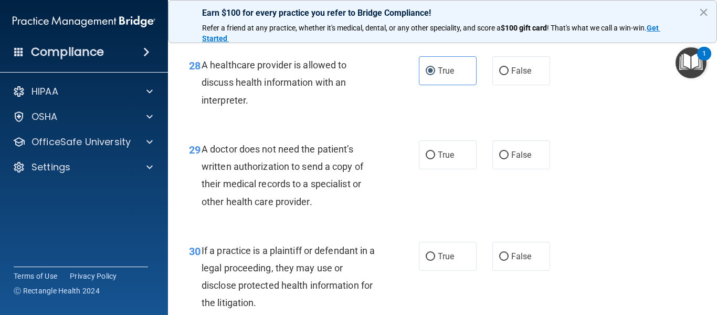
scroll to position [2783, 0]
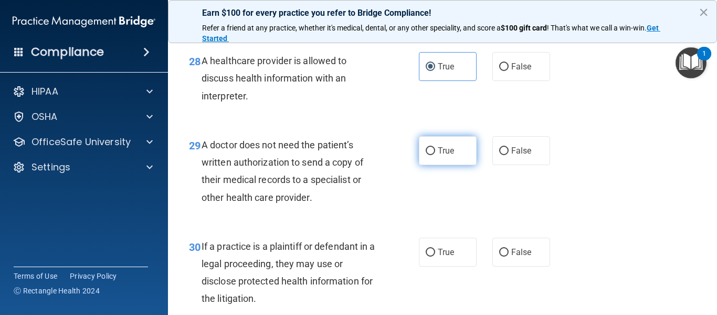
click at [456, 165] on label "True" at bounding box center [448, 150] width 58 height 29
click at [435, 155] on input "True" at bounding box center [430, 151] width 9 height 8
radio input "true"
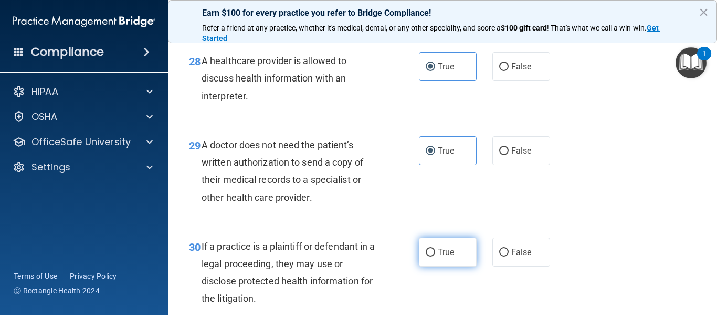
click at [450, 266] on label "True" at bounding box center [448, 251] width 58 height 29
click at [435, 256] on input "True" at bounding box center [430, 252] width 9 height 8
radio input "true"
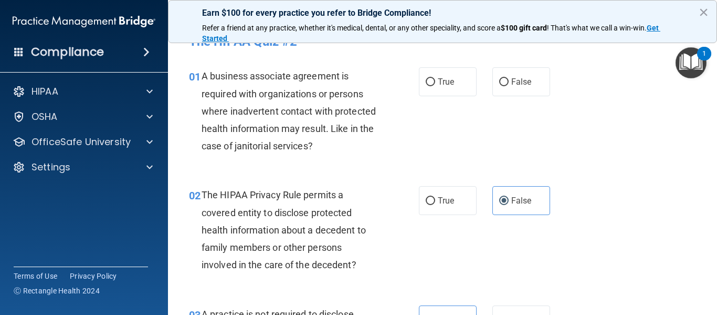
scroll to position [0, 0]
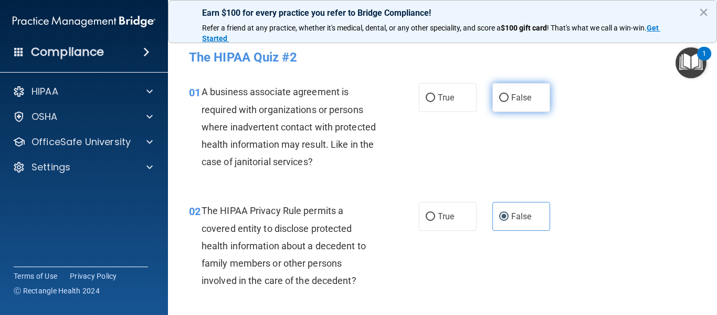
click at [518, 97] on span "False" at bounding box center [521, 97] width 20 height 10
click at [509, 97] on input "False" at bounding box center [503, 98] width 9 height 8
radio input "true"
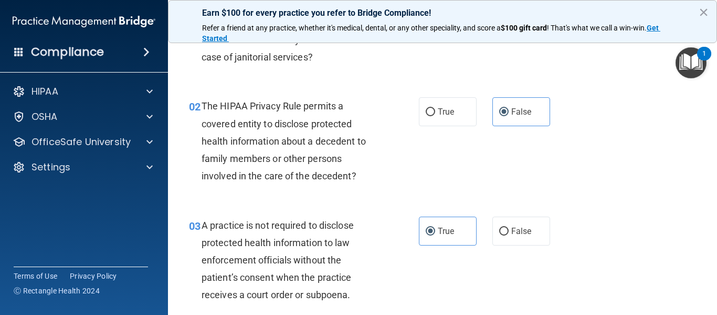
scroll to position [105, 0]
click at [445, 114] on span "True" at bounding box center [446, 111] width 16 height 10
click at [435, 114] on input "True" at bounding box center [430, 112] width 9 height 8
radio input "true"
radio input "false"
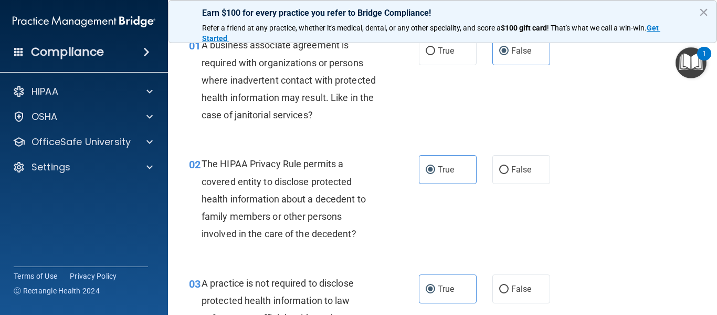
scroll to position [0, 0]
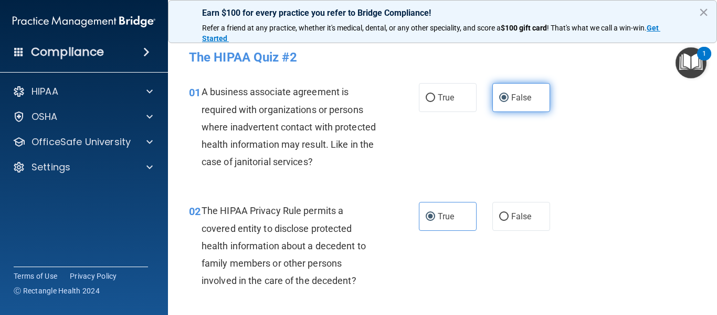
click at [510, 90] on label "False" at bounding box center [522, 97] width 58 height 29
click at [509, 94] on input "False" at bounding box center [503, 98] width 9 height 8
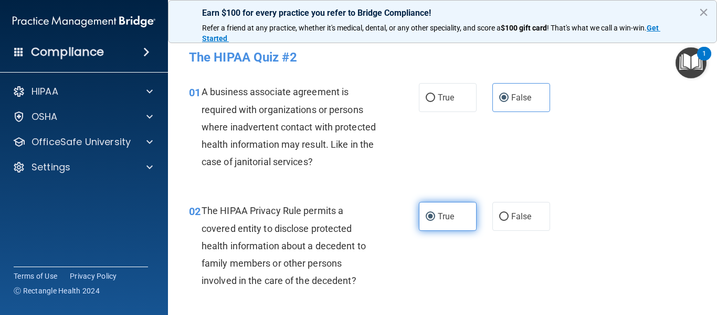
click at [438, 213] on span "True" at bounding box center [446, 216] width 16 height 10
click at [435, 213] on input "True" at bounding box center [430, 217] width 9 height 8
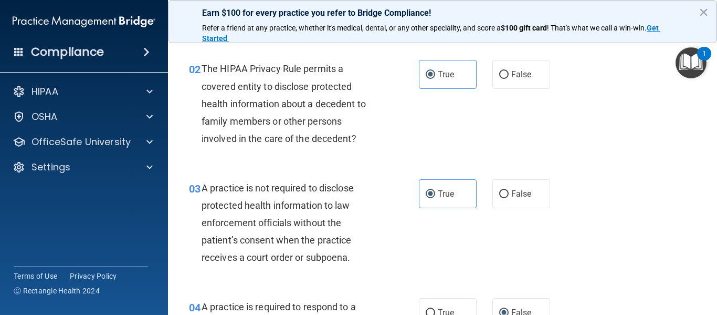
scroll to position [158, 0]
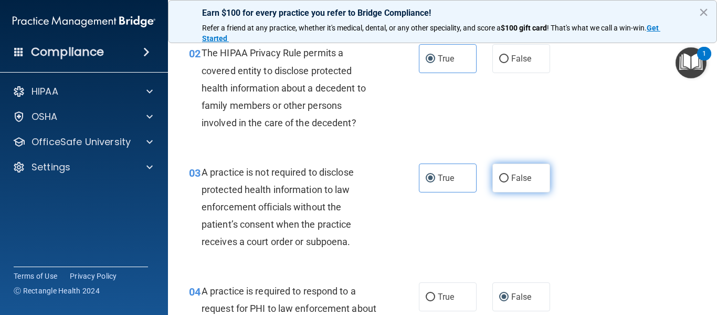
click at [511, 181] on span "False" at bounding box center [521, 178] width 20 height 10
click at [508, 181] on input "False" at bounding box center [503, 178] width 9 height 8
radio input "true"
radio input "false"
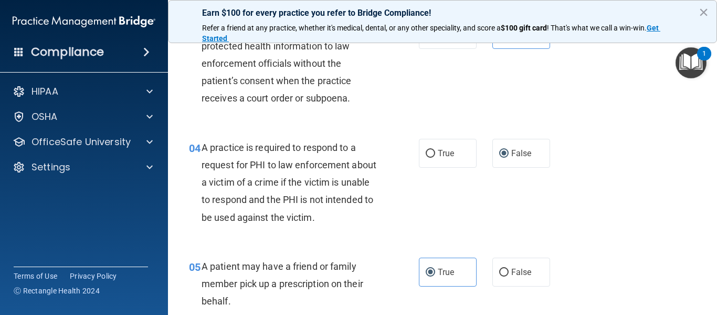
scroll to position [315, 0]
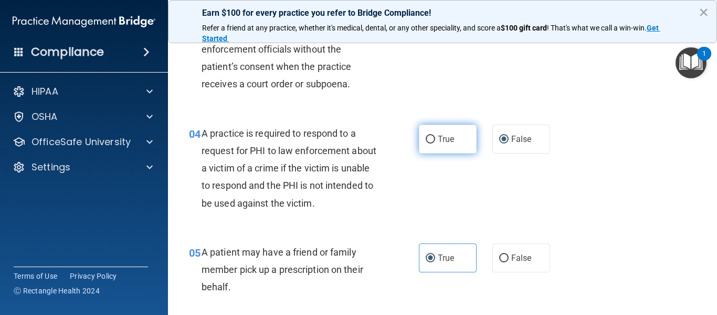
click at [455, 141] on label "True" at bounding box center [448, 138] width 58 height 29
click at [435, 141] on input "True" at bounding box center [430, 139] width 9 height 8
radio input "true"
radio input "false"
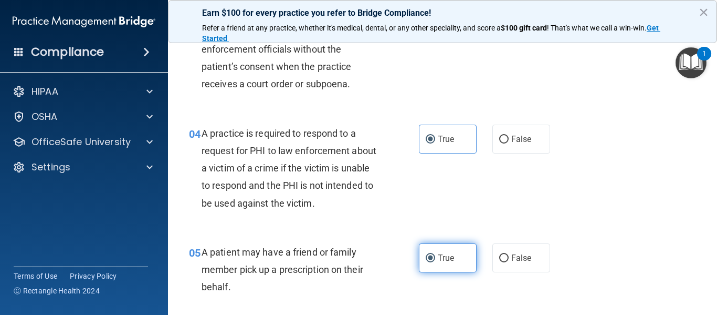
click at [438, 258] on span "True" at bounding box center [446, 258] width 16 height 10
click at [435, 258] on input "True" at bounding box center [430, 258] width 9 height 8
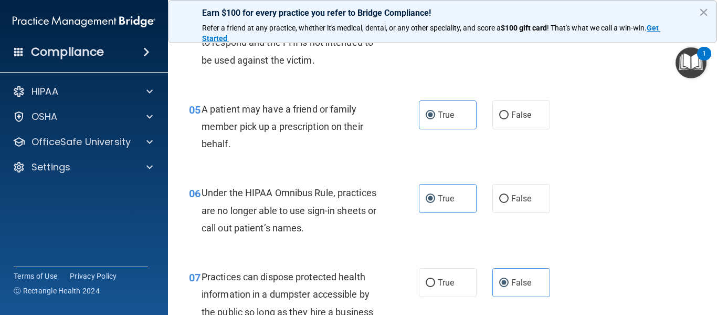
scroll to position [473, 0]
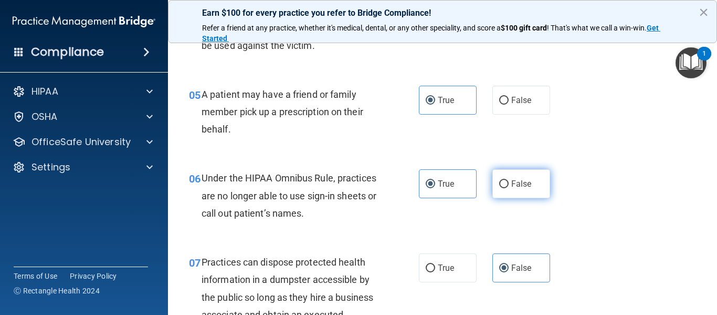
click at [528, 186] on label "False" at bounding box center [522, 183] width 58 height 29
click at [509, 186] on input "False" at bounding box center [503, 184] width 9 height 8
radio input "true"
radio input "false"
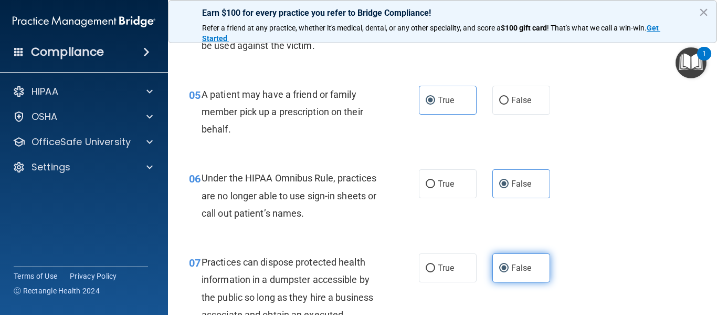
click at [511, 272] on span "False" at bounding box center [521, 268] width 20 height 10
click at [507, 272] on input "False" at bounding box center [503, 268] width 9 height 8
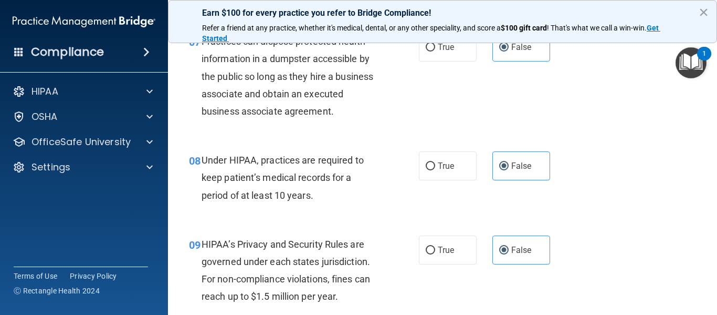
scroll to position [735, 0]
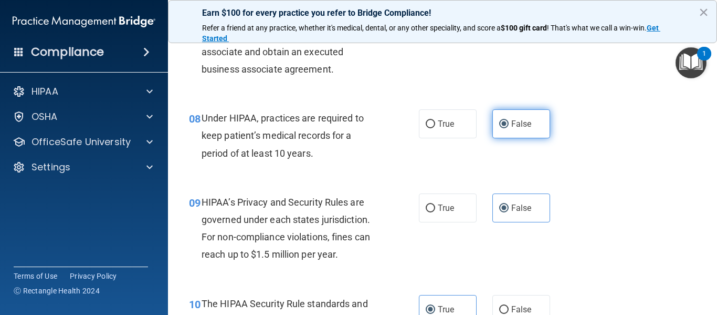
click at [518, 124] on span "False" at bounding box center [521, 124] width 20 height 10
click at [509, 124] on input "False" at bounding box center [503, 124] width 9 height 8
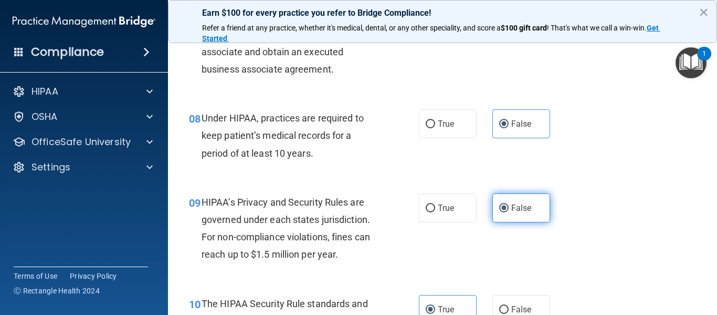
click at [513, 207] on span "False" at bounding box center [521, 208] width 20 height 10
click at [509, 207] on input "False" at bounding box center [503, 208] width 9 height 8
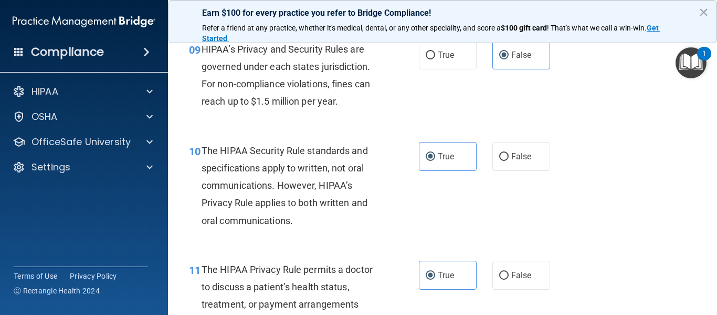
scroll to position [893, 0]
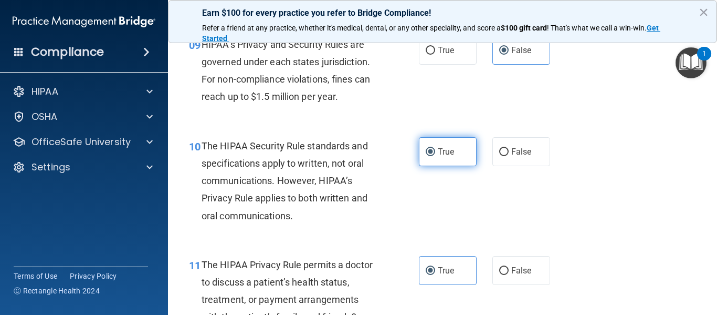
click at [452, 164] on label "True" at bounding box center [448, 151] width 58 height 29
click at [435, 156] on input "True" at bounding box center [430, 152] width 9 height 8
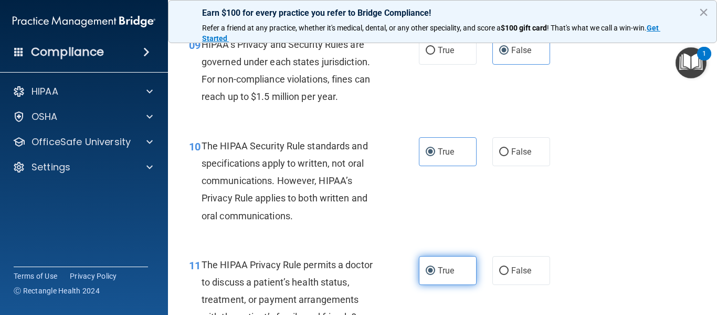
click at [446, 262] on label "True" at bounding box center [448, 270] width 58 height 29
click at [435, 267] on input "True" at bounding box center [430, 271] width 9 height 8
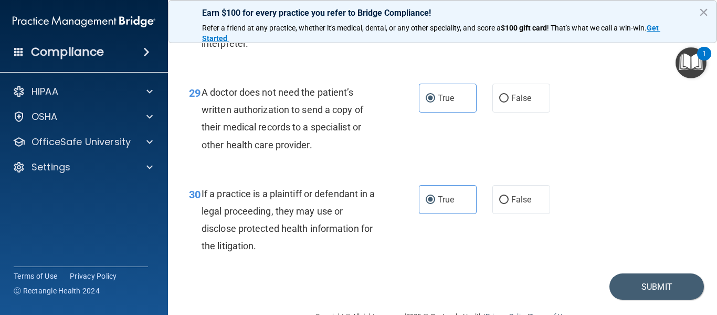
scroll to position [2880, 0]
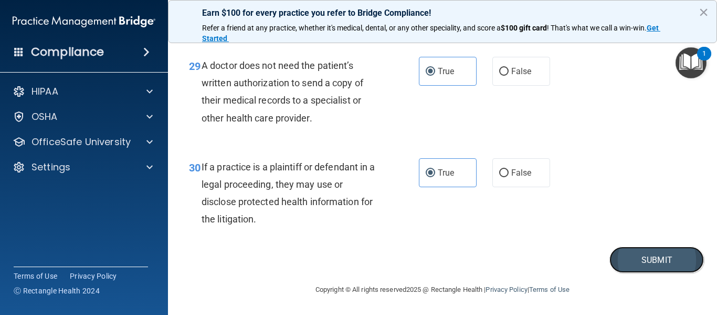
click at [643, 255] on button "Submit" at bounding box center [657, 259] width 95 height 27
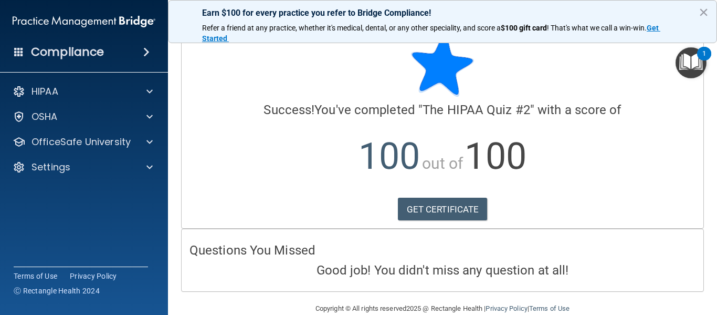
scroll to position [38, 0]
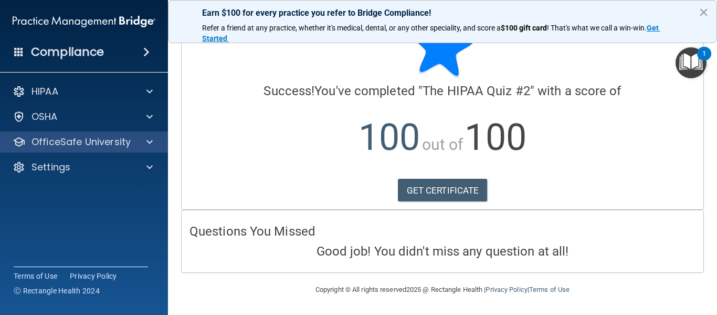
click at [50, 148] on div "OfficeSafe University" at bounding box center [84, 141] width 169 height 21
click at [147, 140] on span at bounding box center [150, 141] width 6 height 13
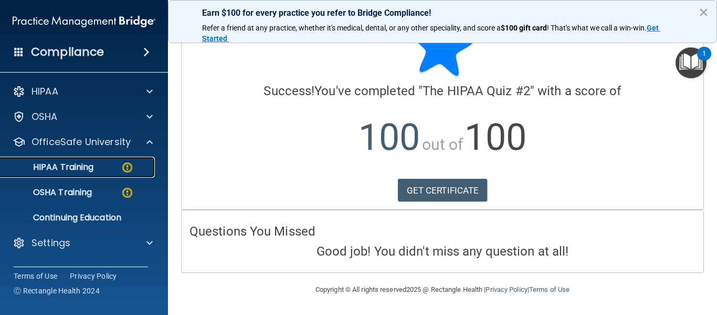
click at [92, 165] on p "HIPAA Training" at bounding box center [50, 167] width 87 height 11
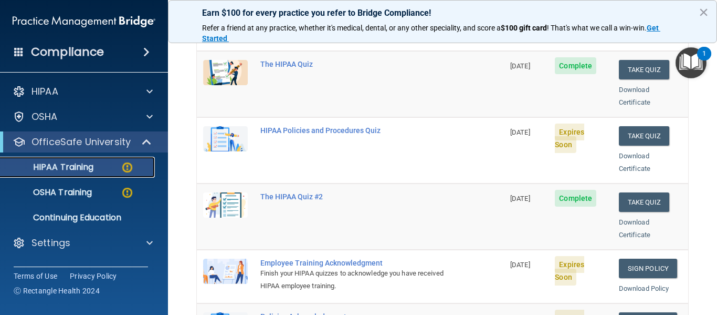
scroll to position [94, 0]
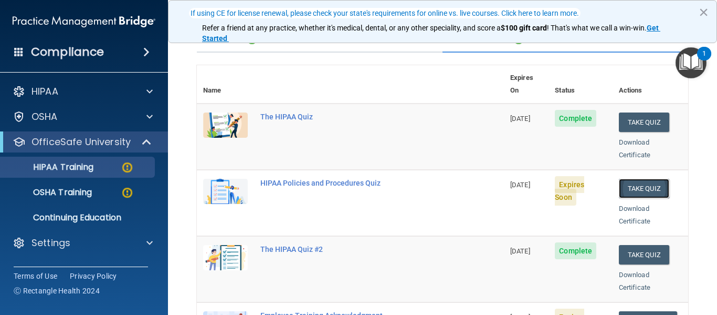
click at [625, 179] on button "Take Quiz" at bounding box center [644, 188] width 50 height 19
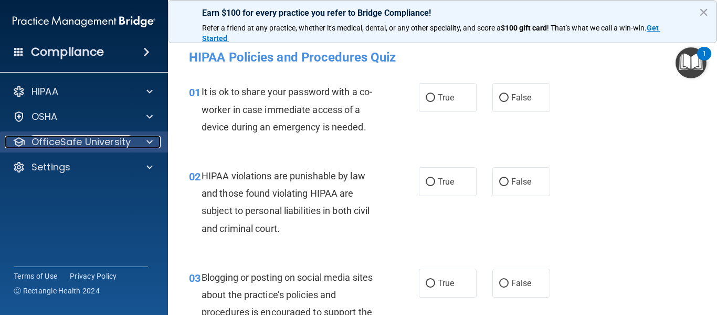
click at [54, 140] on p "OfficeSafe University" at bounding box center [81, 141] width 99 height 13
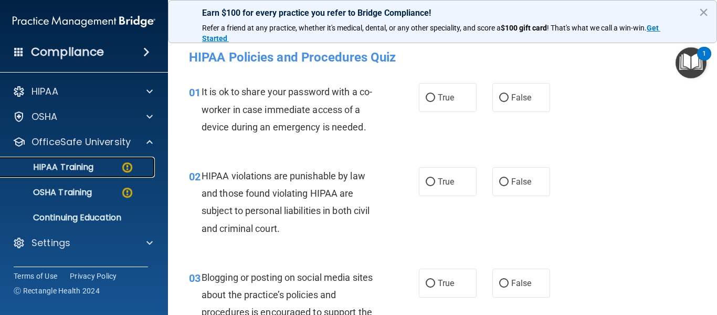
click at [82, 165] on p "HIPAA Training" at bounding box center [50, 167] width 87 height 11
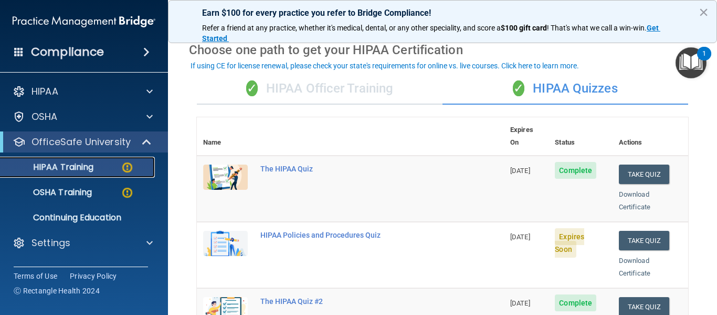
scroll to position [41, 0]
click at [628, 231] on button "Take Quiz" at bounding box center [644, 240] width 50 height 19
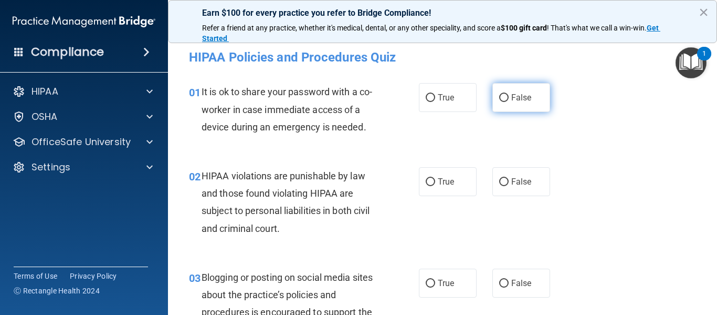
click at [511, 95] on span "False" at bounding box center [521, 97] width 20 height 10
click at [508, 95] on input "False" at bounding box center [503, 98] width 9 height 8
radio input "true"
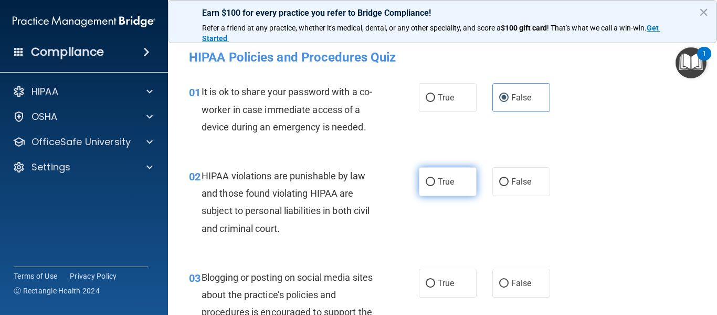
click at [446, 176] on span "True" at bounding box center [446, 181] width 16 height 10
click at [435, 178] on input "True" at bounding box center [430, 182] width 9 height 8
radio input "true"
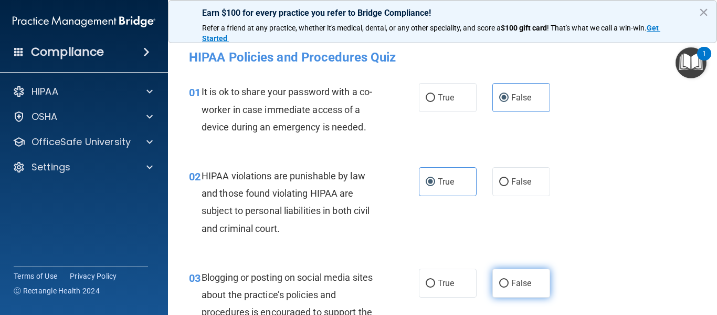
click at [504, 280] on label "False" at bounding box center [522, 282] width 58 height 29
click at [504, 280] on input "False" at bounding box center [503, 283] width 9 height 8
radio input "true"
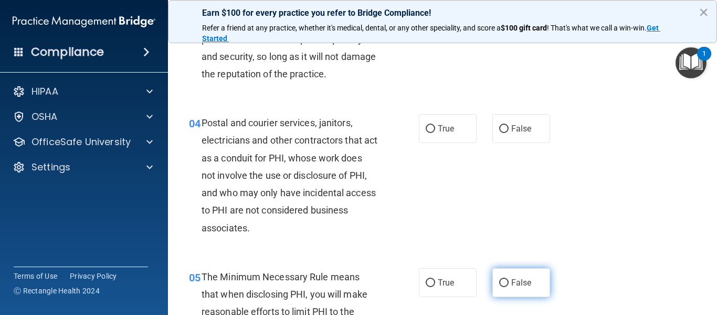
scroll to position [315, 0]
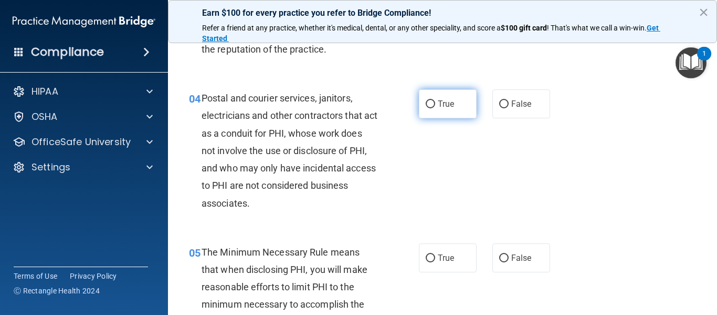
click at [443, 110] on label "True" at bounding box center [448, 103] width 58 height 29
click at [435, 108] on input "True" at bounding box center [430, 104] width 9 height 8
radio input "true"
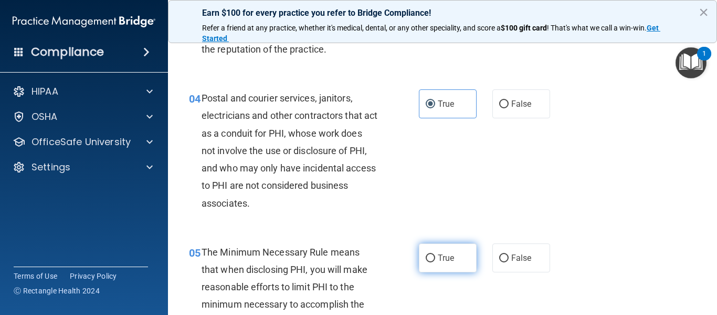
click at [444, 260] on span "True" at bounding box center [446, 258] width 16 height 10
click at [435, 260] on input "True" at bounding box center [430, 258] width 9 height 8
radio input "true"
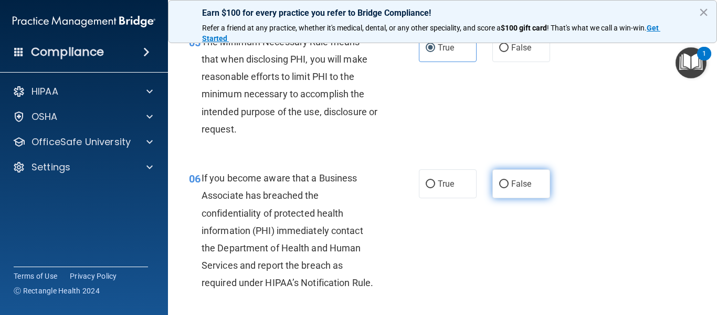
click at [499, 186] on input "False" at bounding box center [503, 184] width 9 height 8
radio input "true"
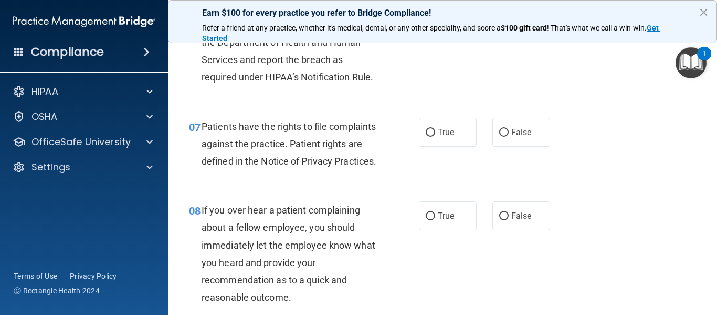
scroll to position [735, 0]
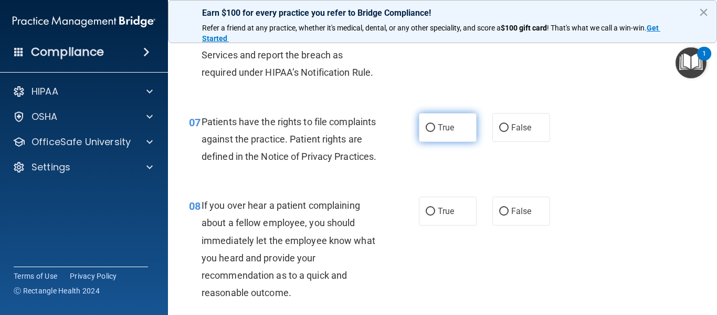
click at [437, 132] on label "True" at bounding box center [448, 127] width 58 height 29
click at [435, 132] on input "True" at bounding box center [430, 128] width 9 height 8
radio input "true"
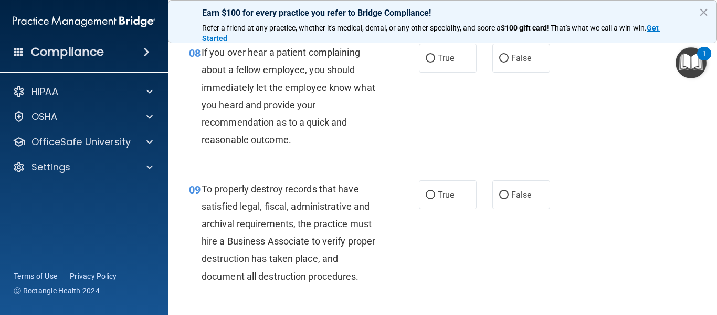
scroll to position [893, 0]
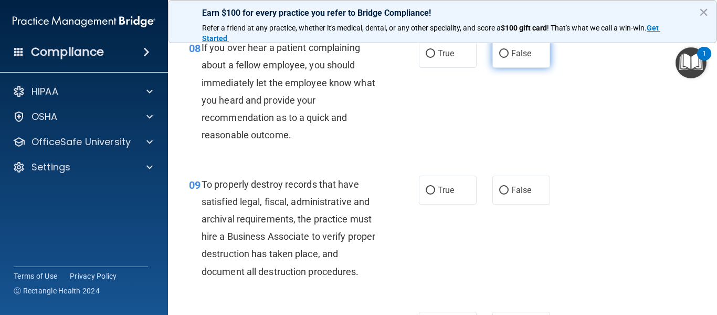
click at [516, 58] on span "False" at bounding box center [521, 53] width 20 height 10
click at [509, 58] on input "False" at bounding box center [503, 54] width 9 height 8
radio input "true"
click at [509, 201] on label "False" at bounding box center [522, 189] width 58 height 29
click at [509, 194] on input "False" at bounding box center [503, 190] width 9 height 8
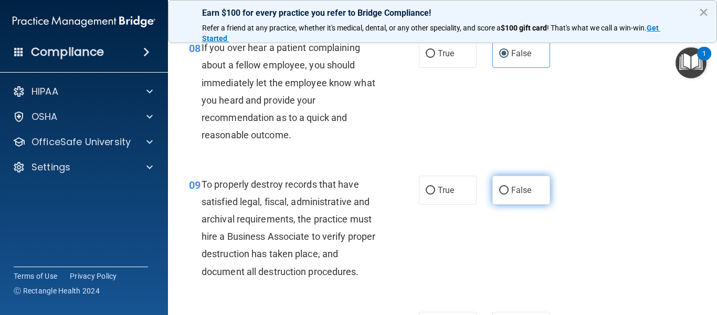
radio input "true"
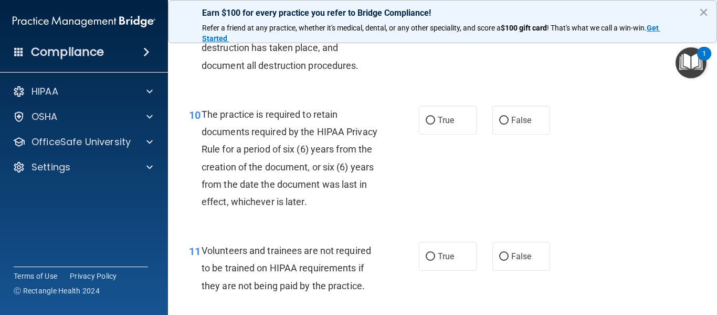
scroll to position [1103, 0]
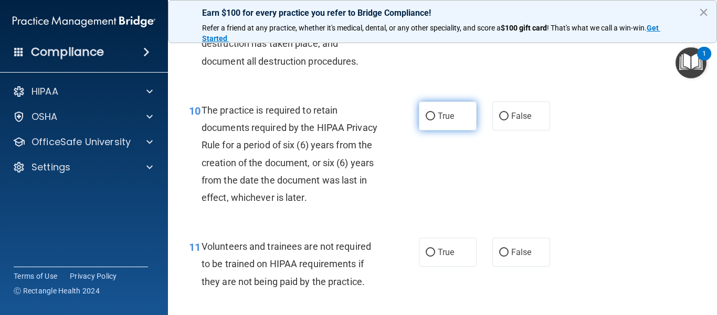
click at [445, 130] on label "True" at bounding box center [448, 115] width 58 height 29
click at [435, 120] on input "True" at bounding box center [430, 116] width 9 height 8
radio input "true"
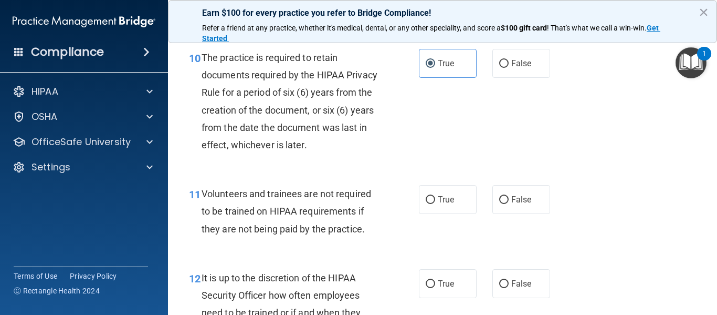
scroll to position [1208, 0]
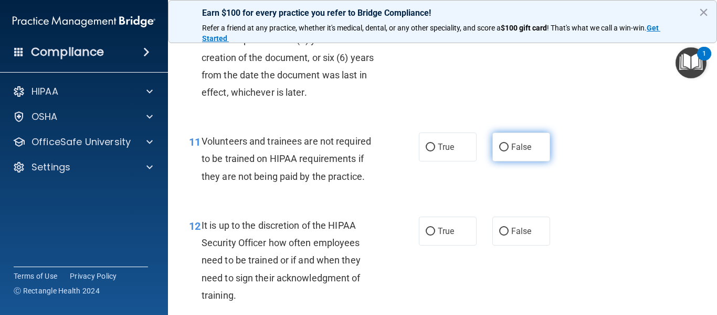
click at [514, 152] on span "False" at bounding box center [521, 147] width 20 height 10
click at [509, 151] on input "False" at bounding box center [503, 147] width 9 height 8
radio input "true"
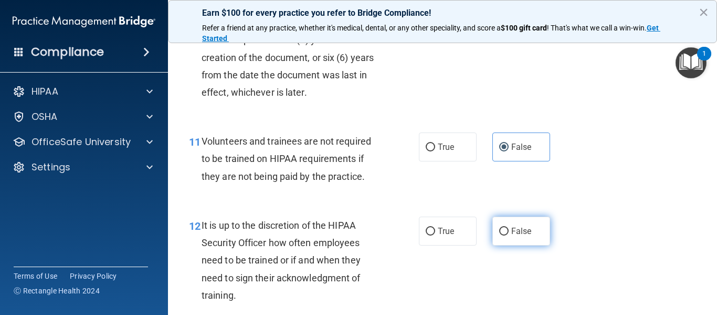
click at [511, 236] on span "False" at bounding box center [521, 231] width 20 height 10
click at [509, 235] on input "False" at bounding box center [503, 231] width 9 height 8
radio input "true"
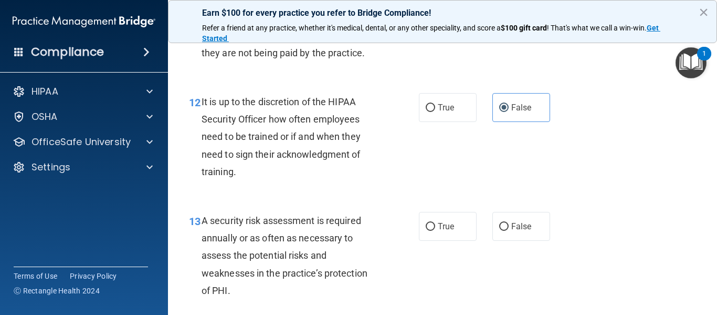
scroll to position [1365, 0]
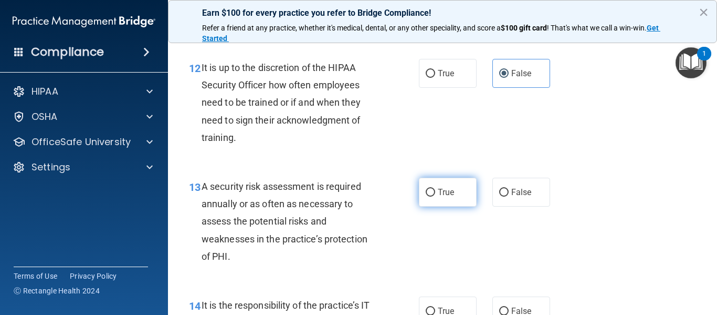
click at [452, 206] on label "True" at bounding box center [448, 192] width 58 height 29
click at [435, 196] on input "True" at bounding box center [430, 193] width 9 height 8
radio input "true"
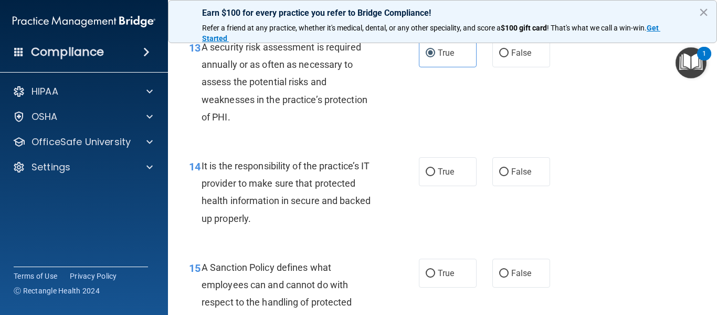
scroll to position [1523, 0]
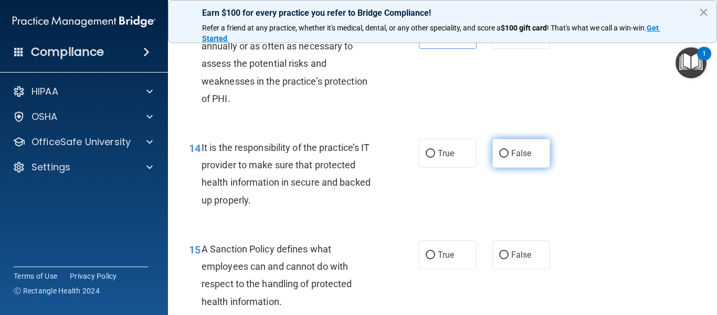
click at [516, 168] on label "False" at bounding box center [522, 153] width 58 height 29
click at [509, 158] on input "False" at bounding box center [503, 154] width 9 height 8
radio input "true"
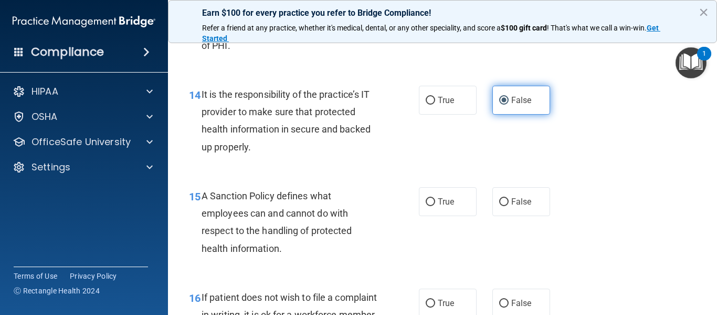
scroll to position [1680, 0]
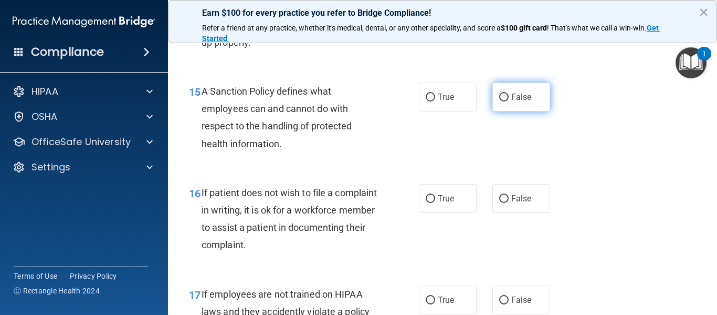
click at [509, 111] on label "False" at bounding box center [522, 96] width 58 height 29
click at [509, 101] on input "False" at bounding box center [503, 97] width 9 height 8
radio input "true"
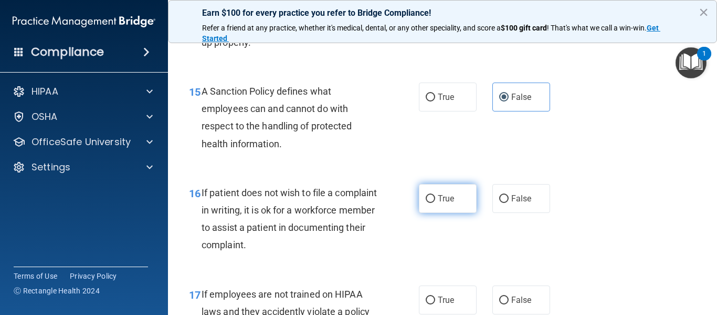
click at [426, 210] on label "True" at bounding box center [448, 198] width 58 height 29
click at [426, 203] on input "True" at bounding box center [430, 199] width 9 height 8
radio input "true"
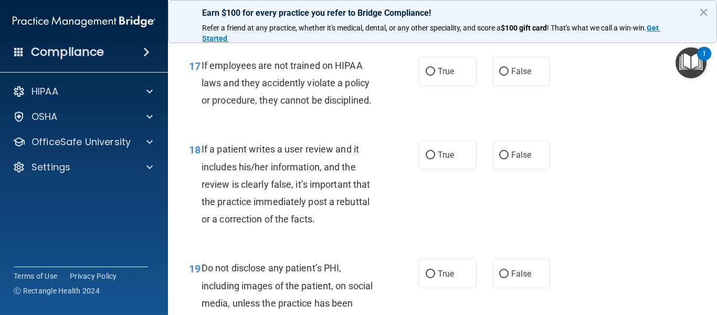
scroll to position [1943, 0]
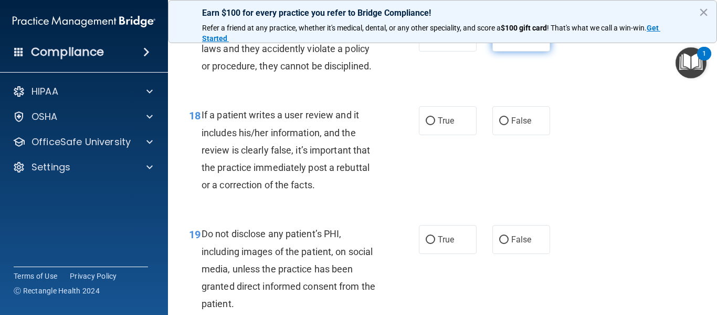
click at [503, 51] on label "False" at bounding box center [522, 37] width 58 height 29
click at [503, 41] on input "False" at bounding box center [503, 38] width 9 height 8
radio input "true"
click at [511, 135] on label "False" at bounding box center [522, 120] width 58 height 29
click at [509, 125] on input "False" at bounding box center [503, 121] width 9 height 8
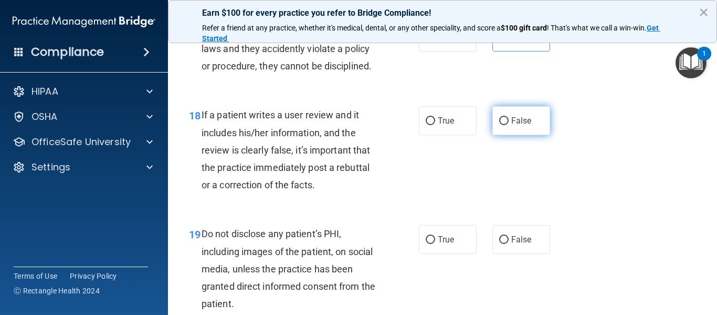
radio input "true"
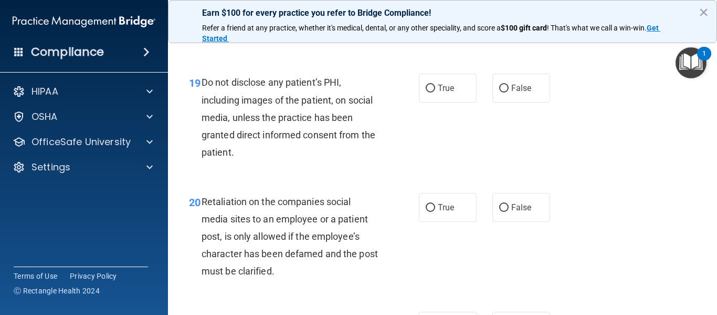
scroll to position [2101, 0]
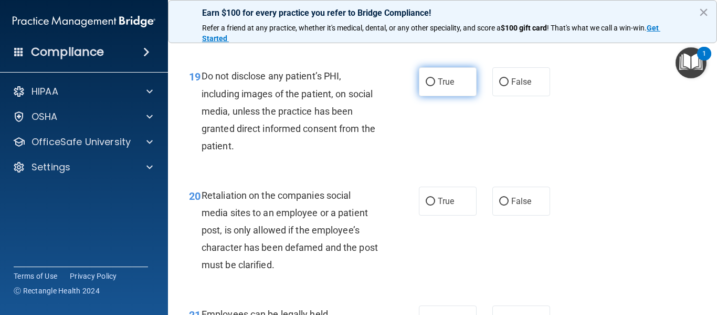
click at [442, 87] on span "True" at bounding box center [446, 82] width 16 height 10
click at [435, 86] on input "True" at bounding box center [430, 82] width 9 height 8
radio input "true"
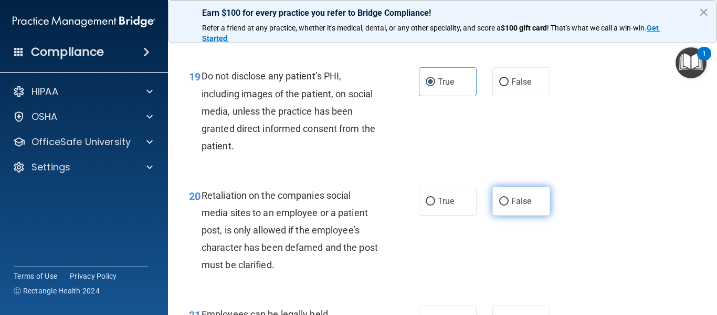
click at [513, 215] on label "False" at bounding box center [522, 200] width 58 height 29
click at [509, 205] on input "False" at bounding box center [503, 201] width 9 height 8
radio input "true"
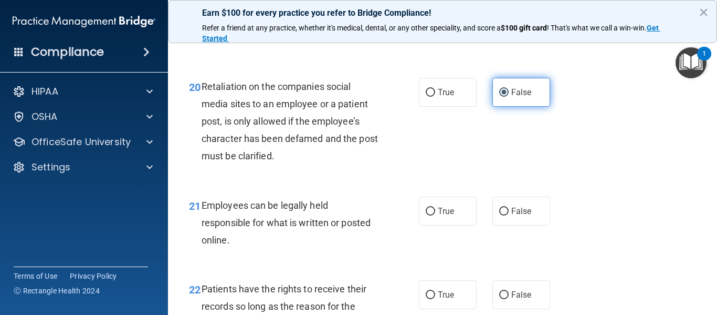
scroll to position [2311, 0]
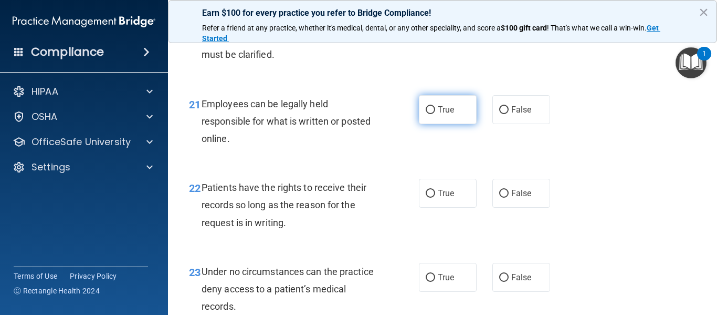
click at [442, 124] on label "True" at bounding box center [448, 109] width 58 height 29
click at [435, 114] on input "True" at bounding box center [430, 110] width 9 height 8
radio input "true"
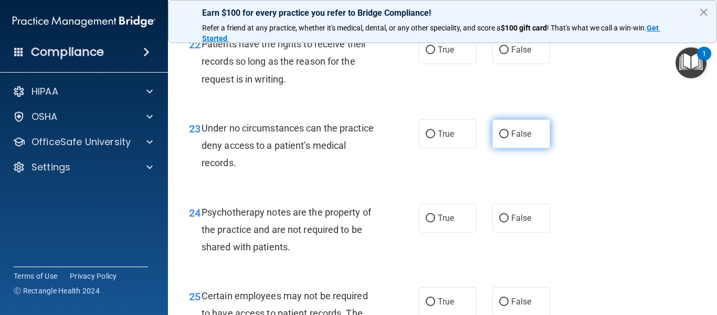
scroll to position [2468, 0]
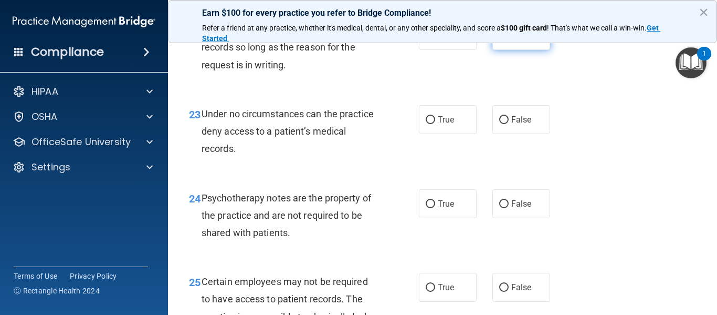
click at [524, 40] on span "False" at bounding box center [521, 35] width 20 height 10
click at [509, 40] on input "False" at bounding box center [503, 36] width 9 height 8
radio input "true"
click at [515, 134] on label "False" at bounding box center [522, 119] width 58 height 29
click at [509, 124] on input "False" at bounding box center [503, 120] width 9 height 8
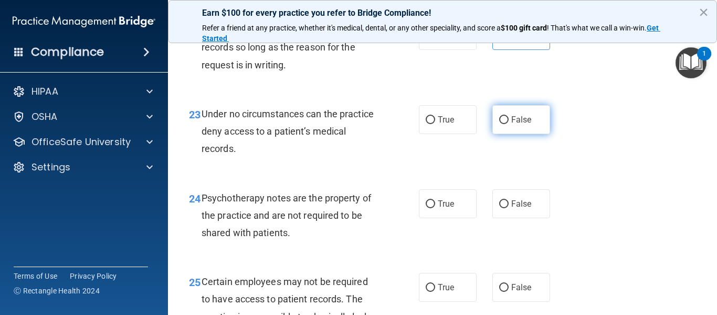
radio input "true"
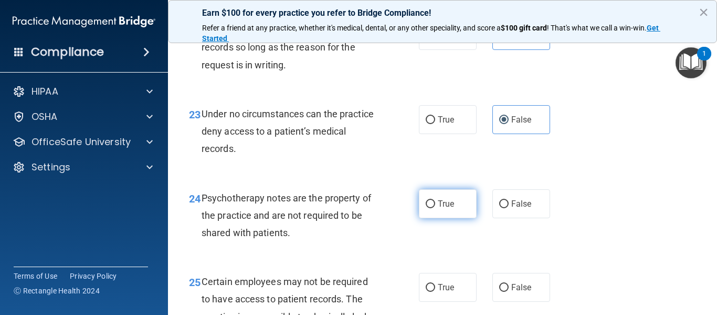
click at [444, 208] on span "True" at bounding box center [446, 204] width 16 height 10
click at [435, 208] on input "True" at bounding box center [430, 204] width 9 height 8
radio input "true"
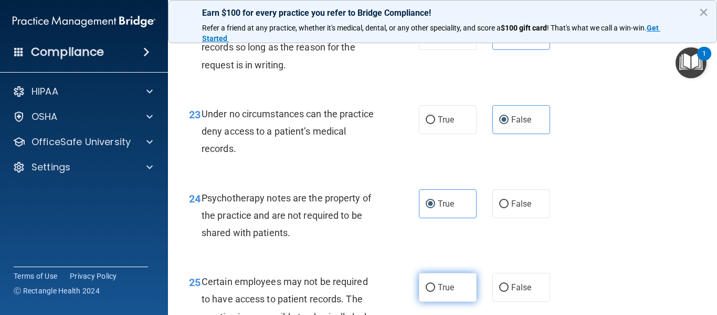
click at [443, 301] on label "True" at bounding box center [448, 287] width 58 height 29
click at [435, 291] on input "True" at bounding box center [430, 288] width 9 height 8
radio input "true"
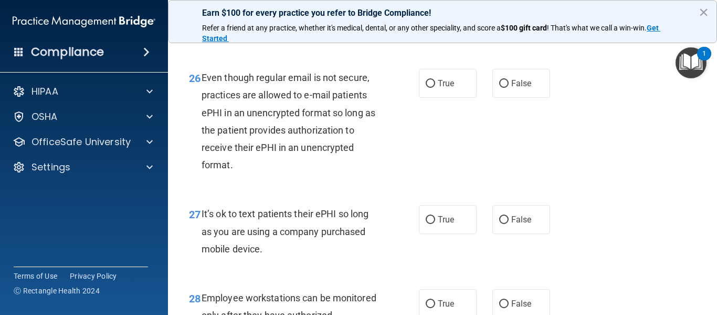
scroll to position [2783, 0]
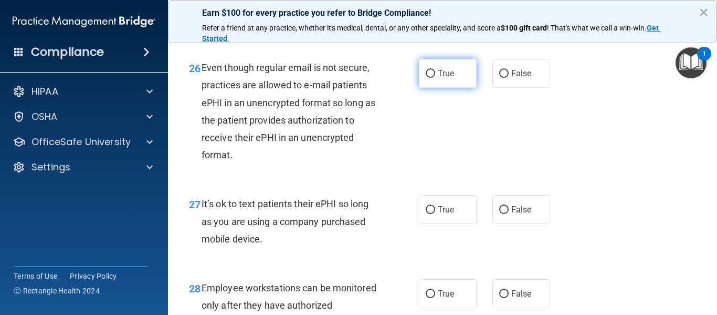
click at [434, 88] on label "True" at bounding box center [448, 73] width 58 height 29
click at [434, 78] on input "True" at bounding box center [430, 74] width 9 height 8
radio input "true"
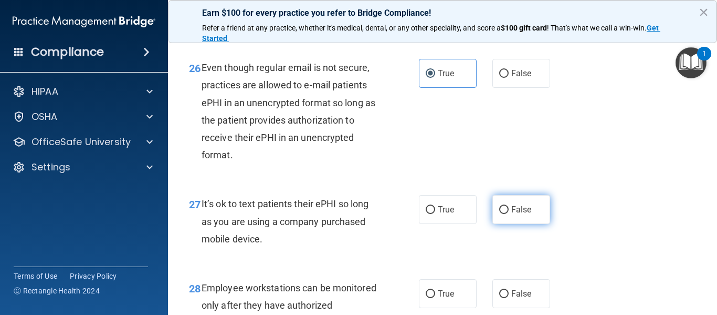
click at [504, 224] on label "False" at bounding box center [522, 209] width 58 height 29
click at [504, 214] on input "False" at bounding box center [503, 210] width 9 height 8
radio input "true"
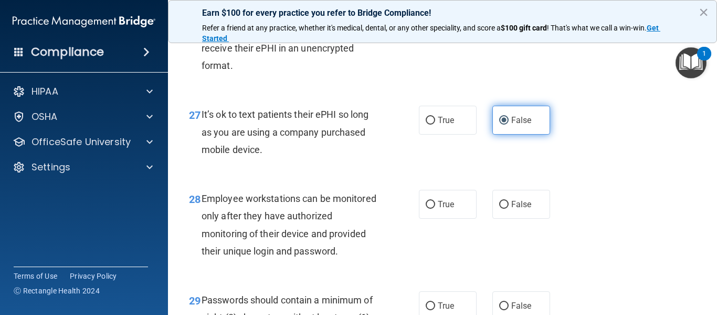
scroll to position [2888, 0]
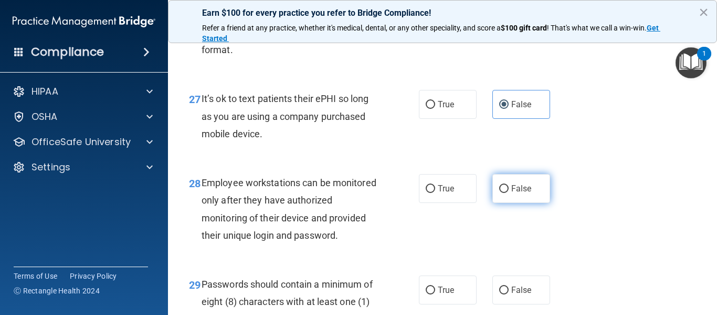
click at [499, 193] on input "False" at bounding box center [503, 189] width 9 height 8
radio input "true"
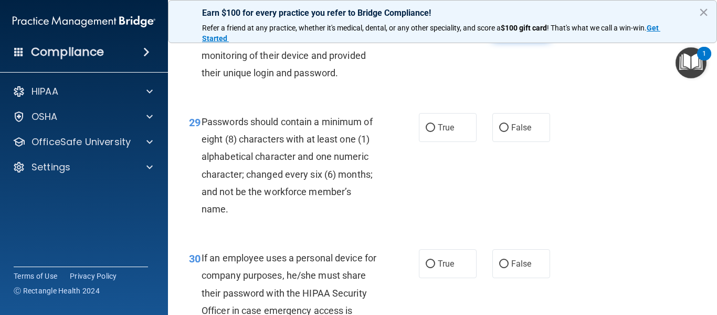
scroll to position [3098, 0]
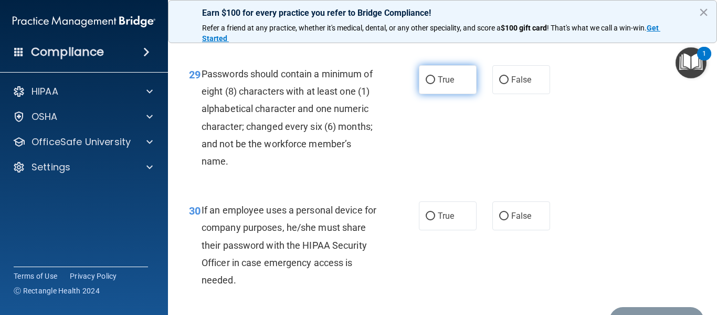
click at [442, 94] on label "True" at bounding box center [448, 79] width 58 height 29
click at [435, 84] on input "True" at bounding box center [430, 80] width 9 height 8
radio input "true"
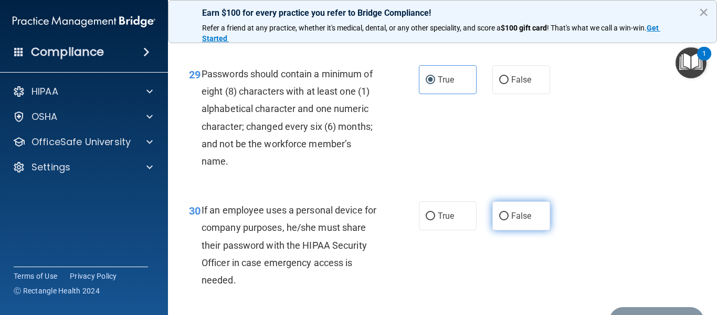
click at [502, 230] on label "False" at bounding box center [522, 215] width 58 height 29
click at [502, 220] on input "False" at bounding box center [503, 216] width 9 height 8
radio input "true"
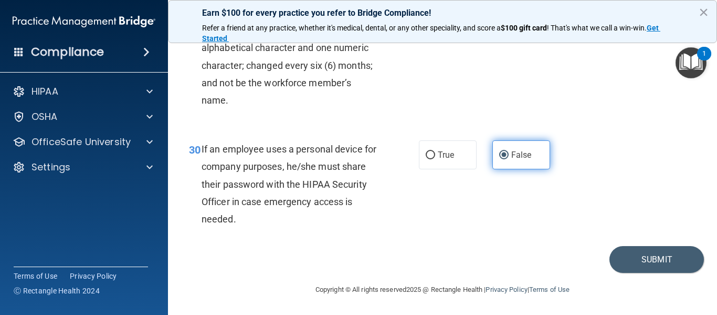
scroll to position [3194, 0]
click at [633, 263] on button "Submit" at bounding box center [657, 259] width 95 height 27
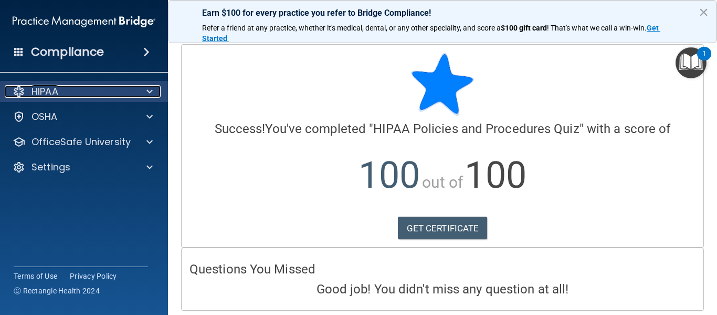
click at [39, 97] on p "HIPAA" at bounding box center [45, 91] width 27 height 13
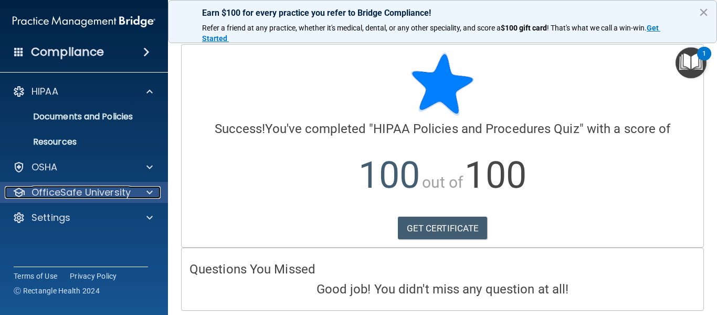
click at [49, 191] on p "OfficeSafe University" at bounding box center [81, 192] width 99 height 13
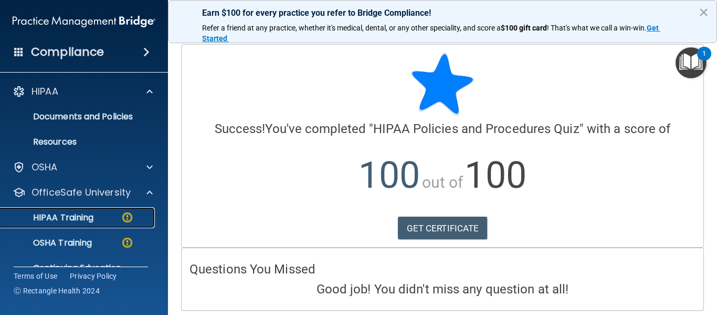
click at [54, 218] on p "HIPAA Training" at bounding box center [50, 217] width 87 height 11
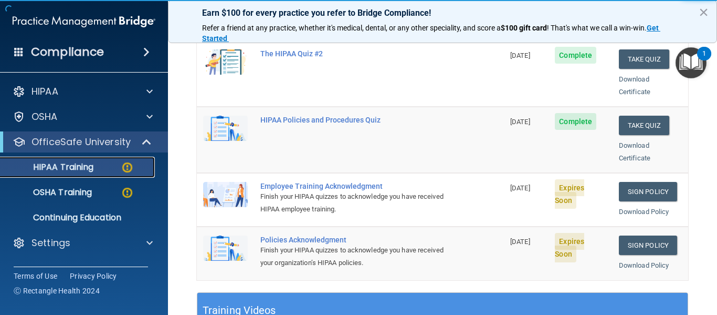
scroll to position [210, 0]
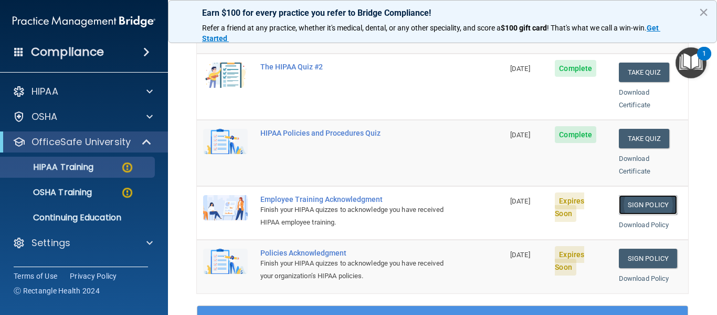
click at [627, 195] on link "Sign Policy" at bounding box center [648, 204] width 58 height 19
click at [51, 192] on p "OSHA Training" at bounding box center [49, 192] width 85 height 11
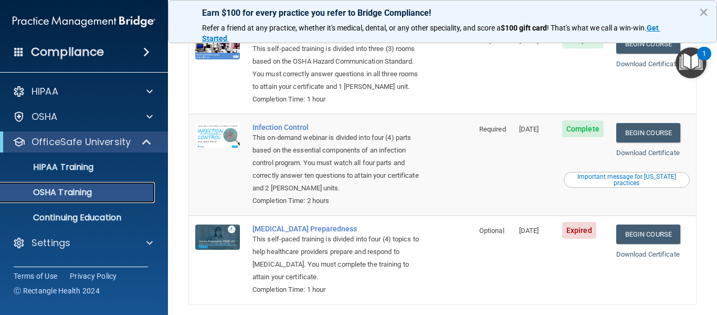
scroll to position [253, 0]
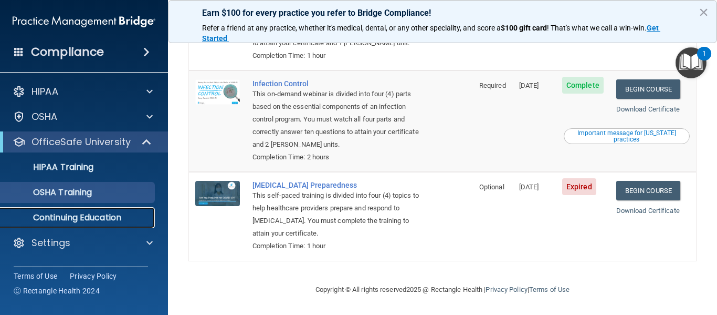
click at [55, 224] on link "Continuing Education" at bounding box center [71, 217] width 165 height 21
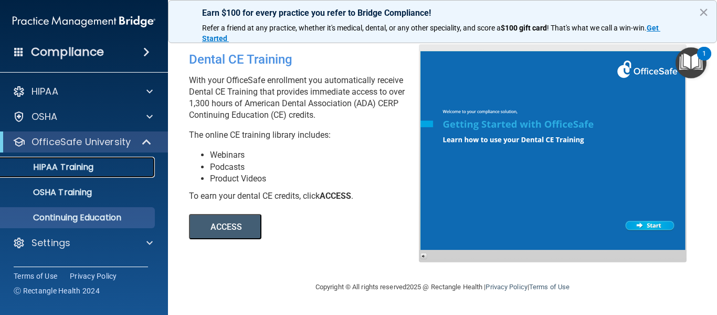
click at [64, 174] on link "HIPAA Training" at bounding box center [71, 166] width 165 height 21
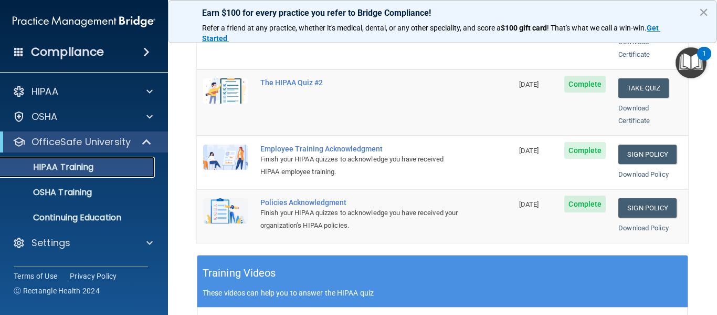
scroll to position [263, 0]
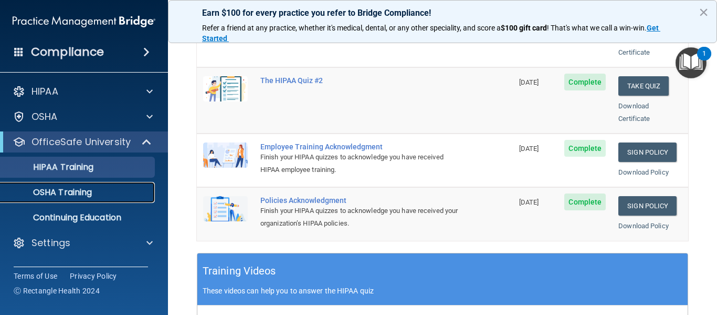
click at [68, 193] on p "OSHA Training" at bounding box center [49, 192] width 85 height 11
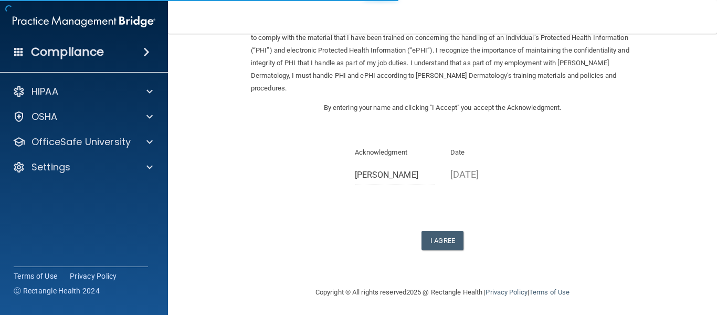
scroll to position [66, 0]
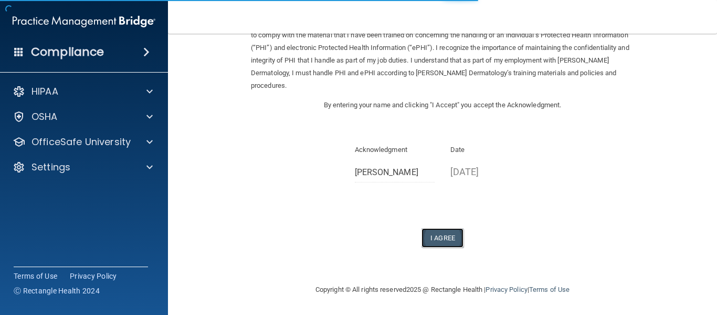
click at [436, 245] on button "I Agree" at bounding box center [443, 237] width 42 height 19
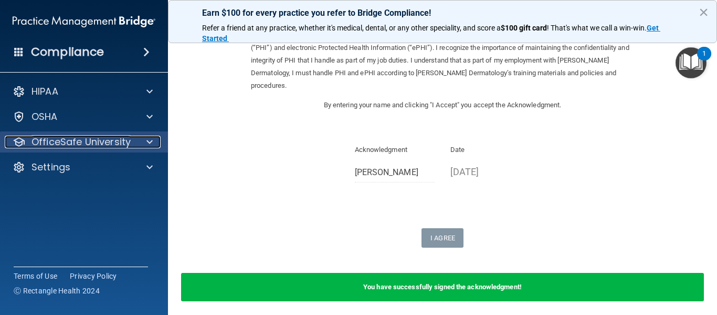
click at [63, 143] on p "OfficeSafe University" at bounding box center [81, 141] width 99 height 13
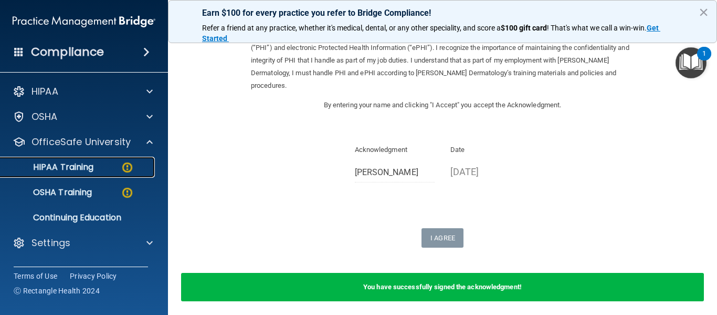
click at [74, 169] on p "HIPAA Training" at bounding box center [50, 167] width 87 height 11
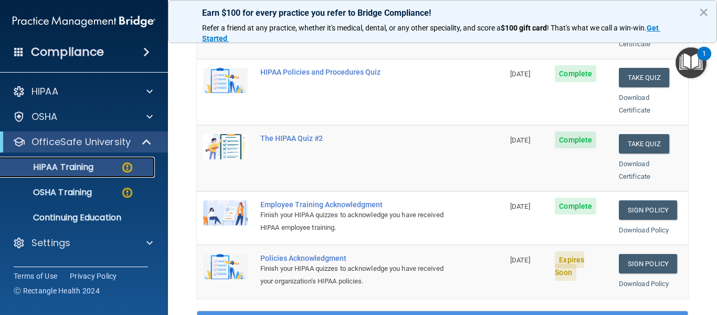
scroll to position [199, 0]
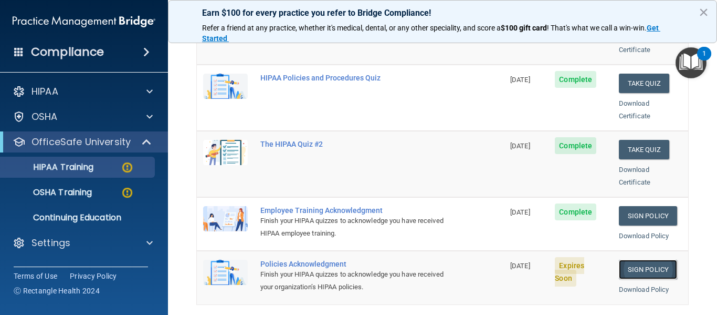
click at [655, 259] on link "Sign Policy" at bounding box center [648, 268] width 58 height 19
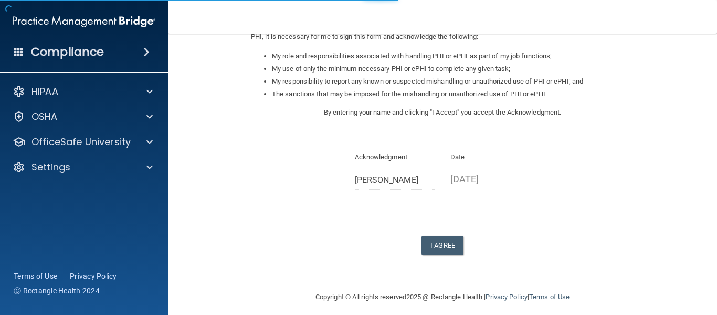
scroll to position [166, 0]
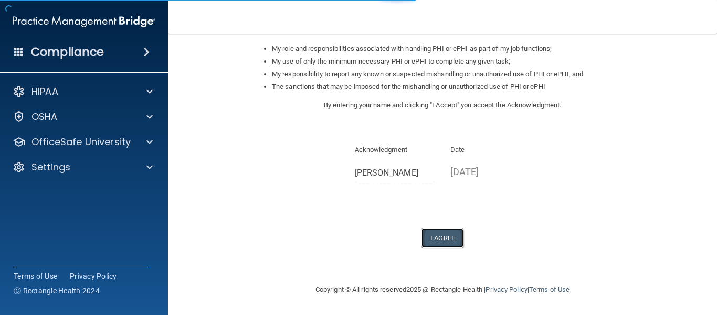
click at [454, 238] on button "I Agree" at bounding box center [443, 237] width 42 height 19
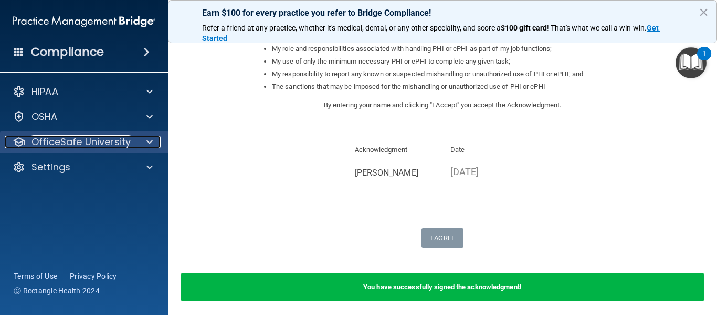
click at [71, 147] on p "OfficeSafe University" at bounding box center [81, 141] width 99 height 13
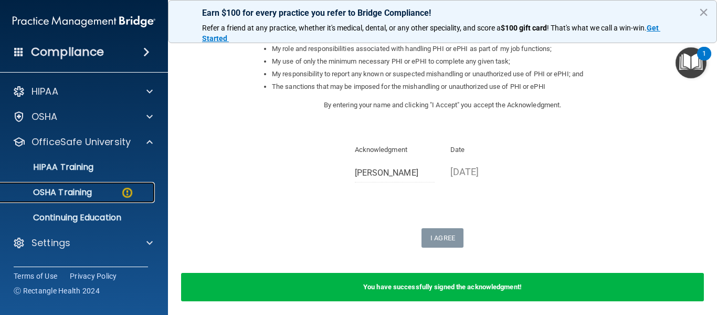
click at [74, 193] on p "OSHA Training" at bounding box center [49, 192] width 85 height 11
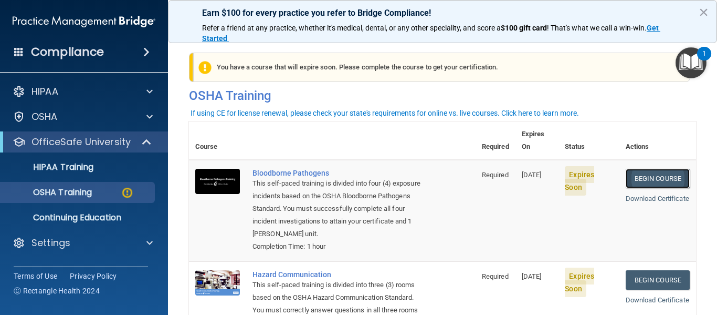
click at [636, 169] on link "Begin Course" at bounding box center [658, 178] width 64 height 19
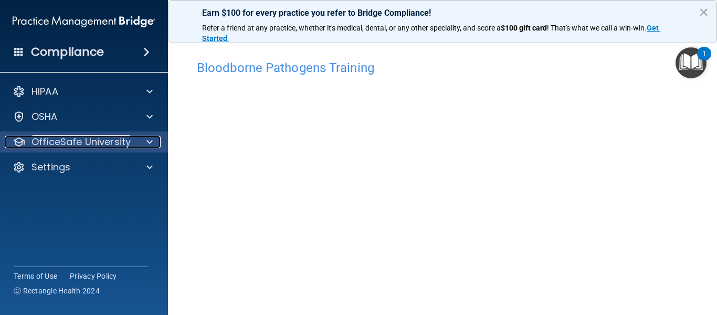
click at [84, 139] on p "OfficeSafe University" at bounding box center [81, 141] width 99 height 13
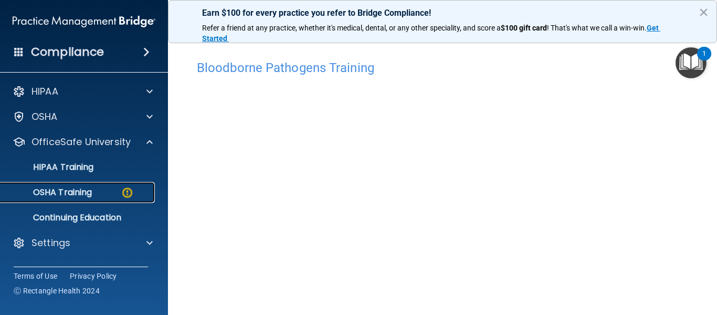
click at [79, 194] on p "OSHA Training" at bounding box center [49, 192] width 85 height 11
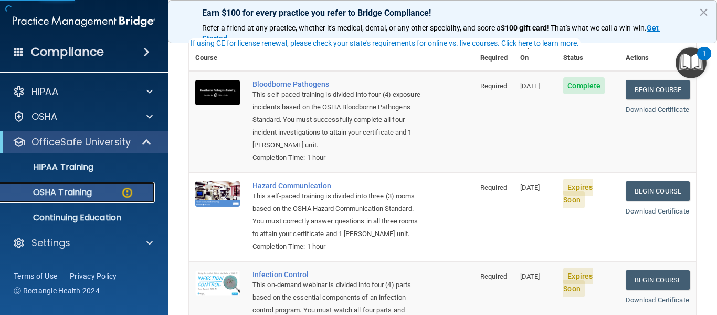
scroll to position [105, 0]
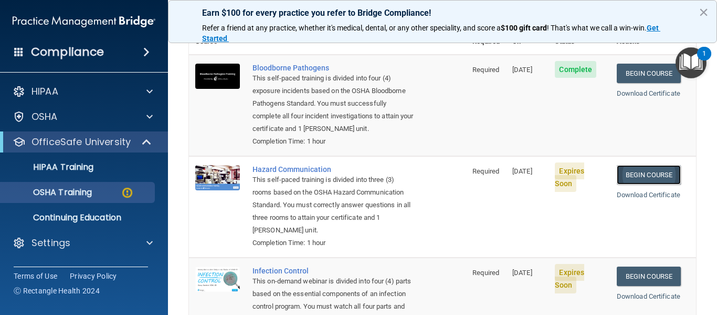
click at [648, 174] on link "Begin Course" at bounding box center [649, 174] width 64 height 19
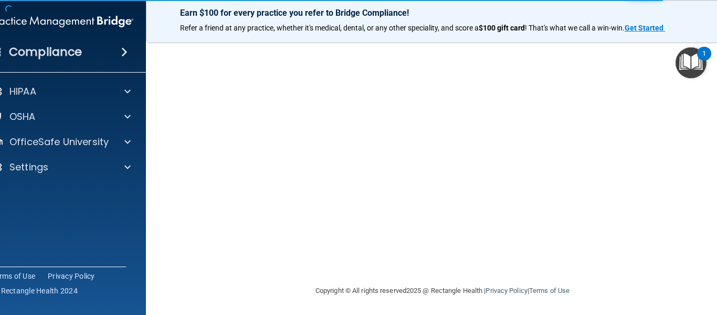
scroll to position [159, 0]
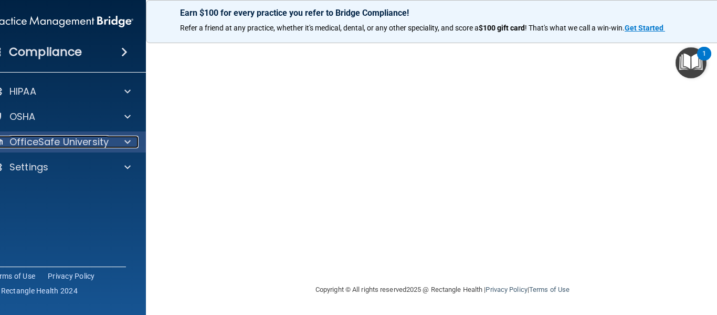
click at [26, 143] on p "OfficeSafe University" at bounding box center [58, 141] width 99 height 13
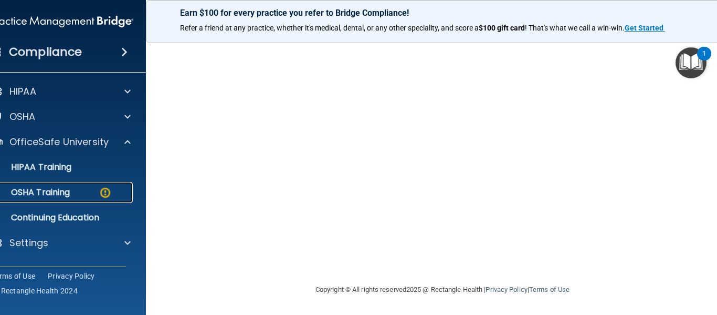
click at [53, 191] on p "OSHA Training" at bounding box center [27, 192] width 85 height 11
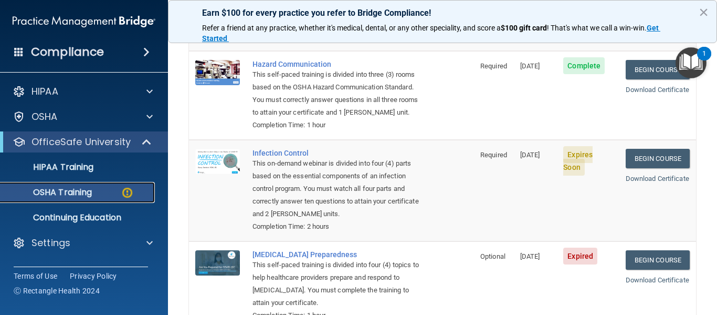
scroll to position [242, 0]
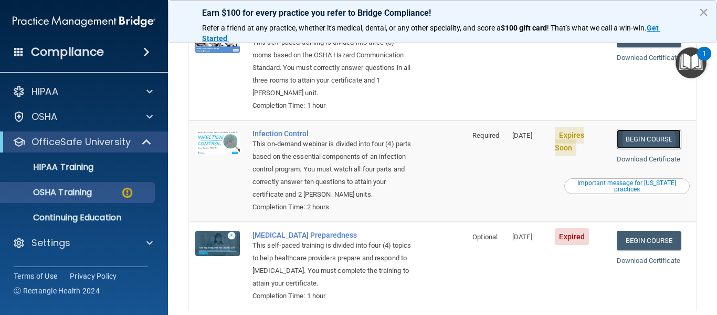
click at [636, 138] on link "Begin Course" at bounding box center [649, 138] width 64 height 19
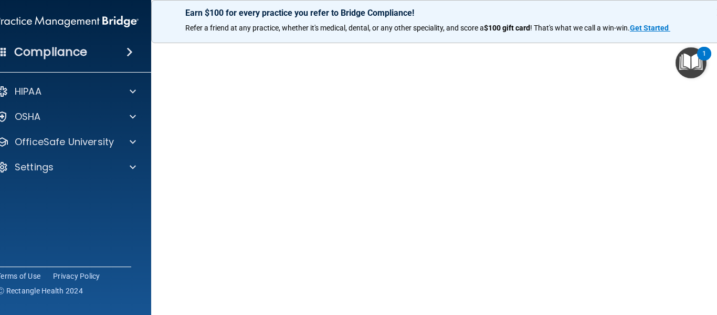
scroll to position [53, 0]
